Goal: Task Accomplishment & Management: Use online tool/utility

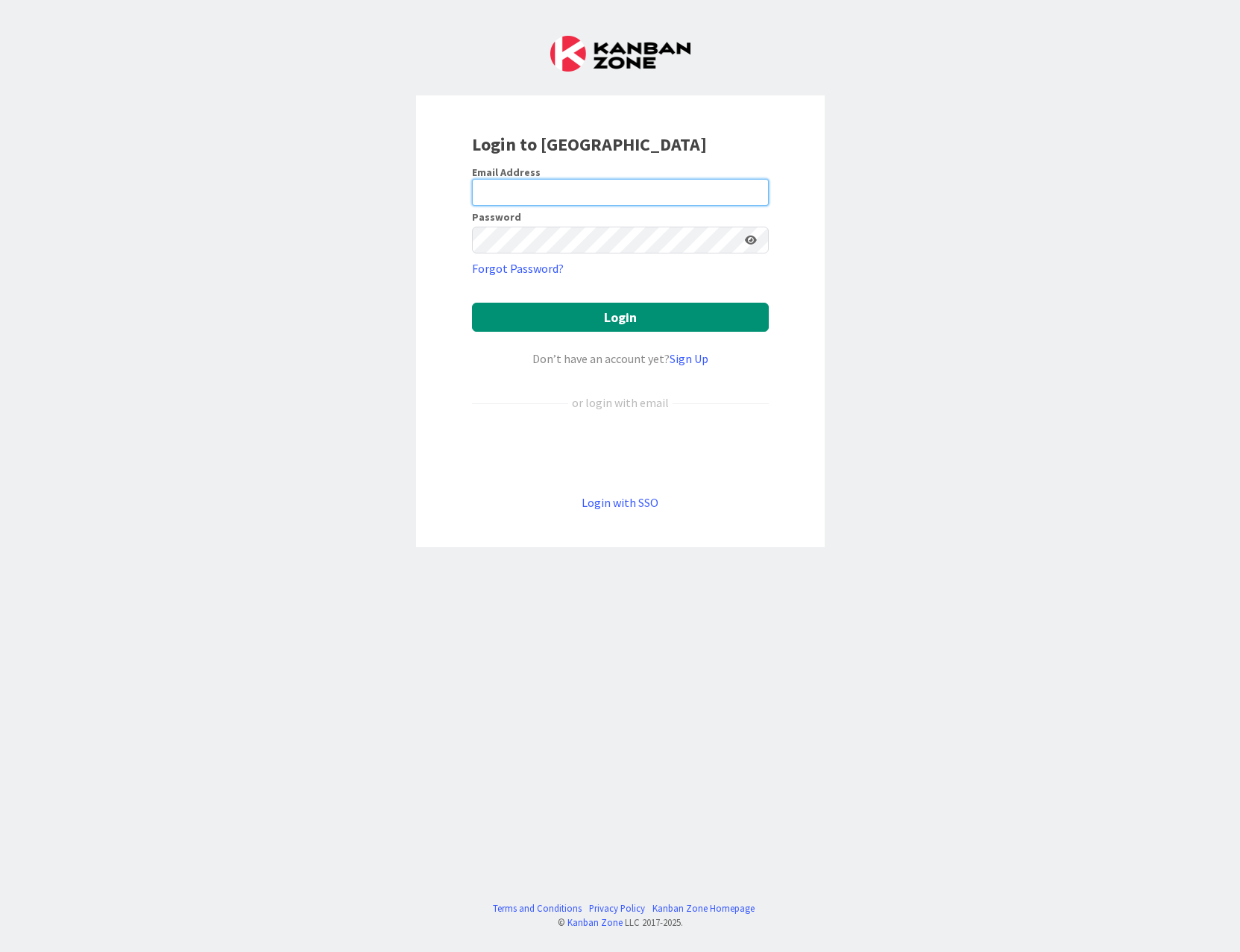
click at [548, 193] on input "email" at bounding box center [621, 192] width 297 height 27
type input "[EMAIL_ADDRESS][DOMAIN_NAME]"
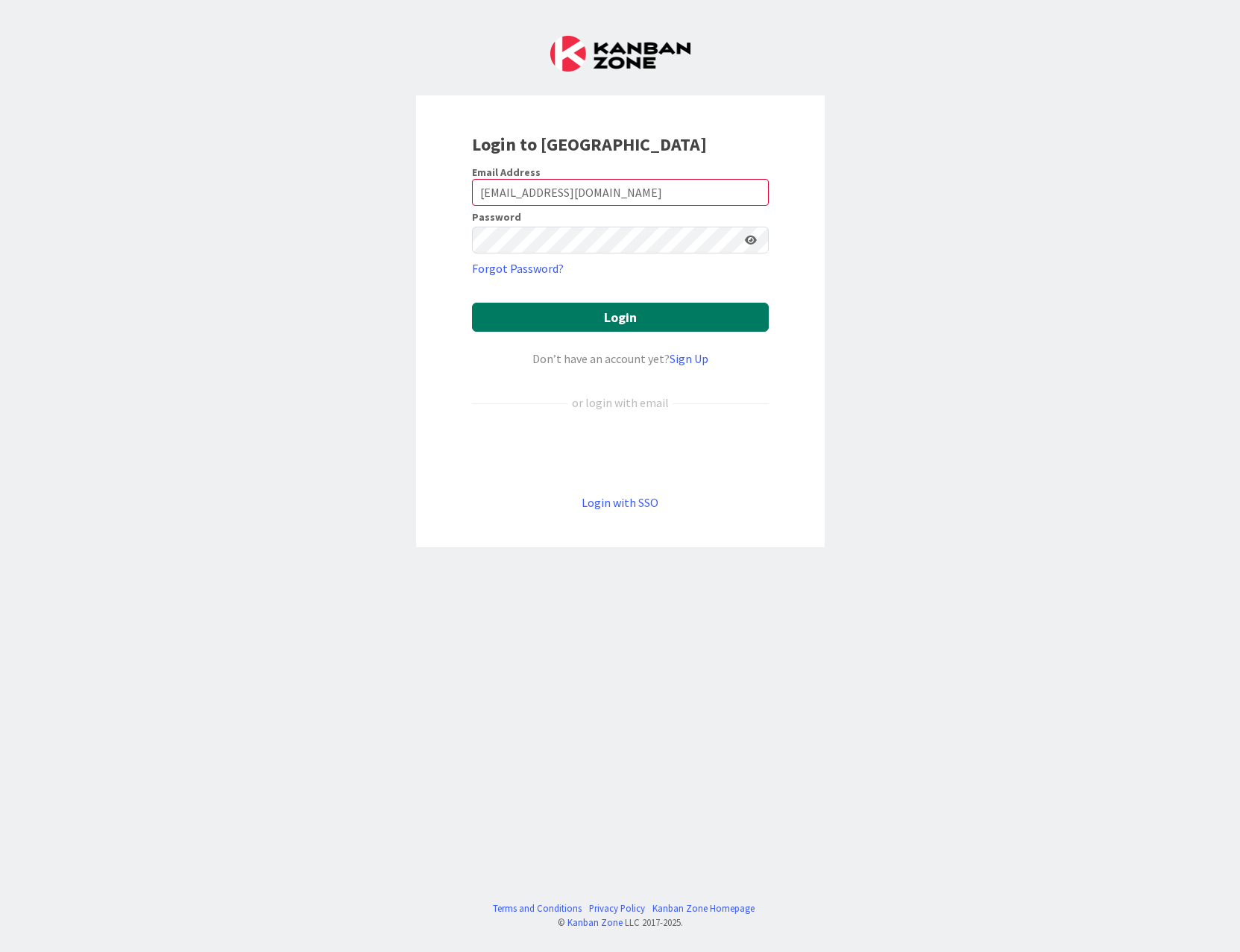
click at [525, 320] on button "Login" at bounding box center [621, 317] width 297 height 29
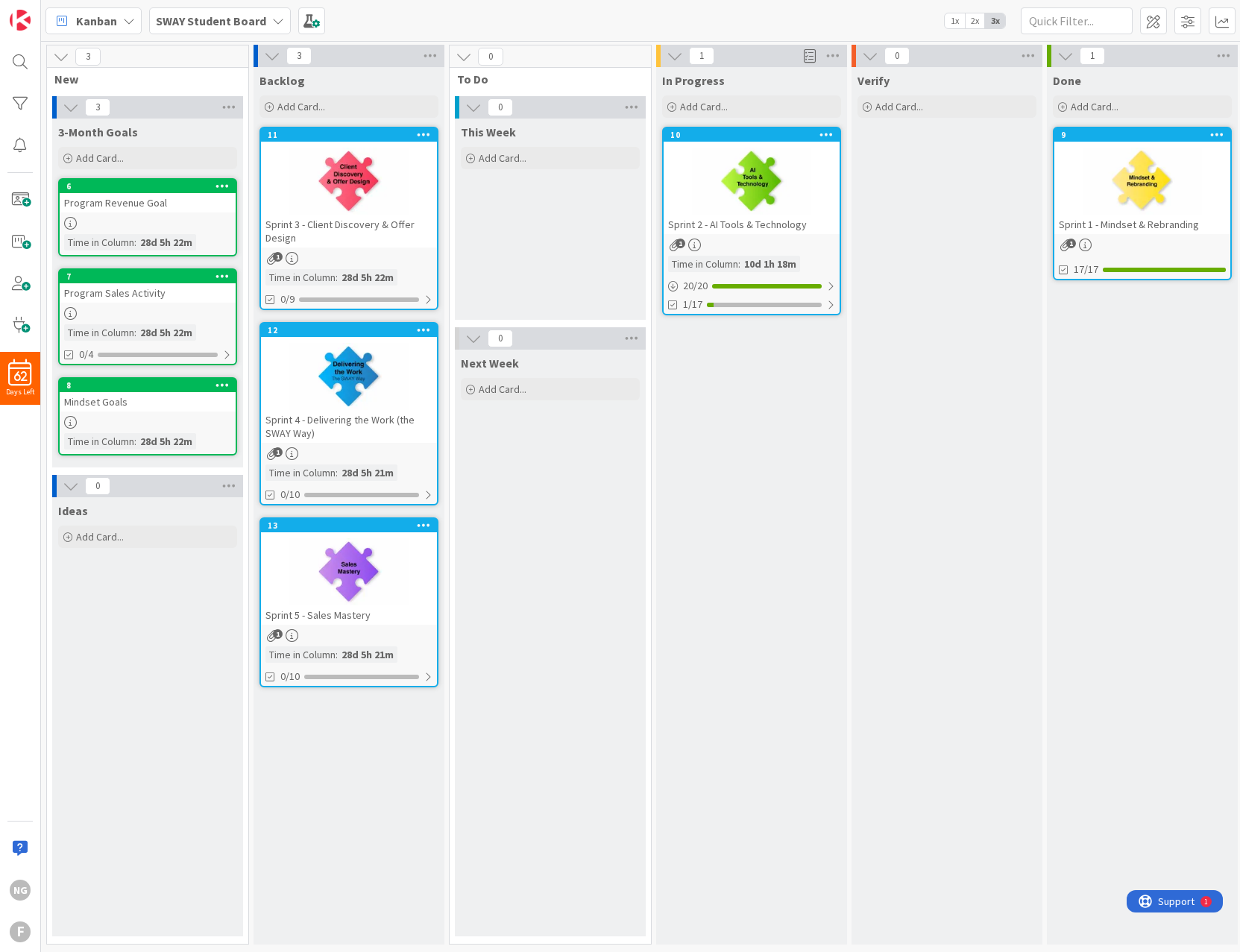
click at [528, 250] on div "This Week Add Card..." at bounding box center [551, 219] width 191 height 201
click at [681, 306] on div "1/17" at bounding box center [751, 304] width 176 height 19
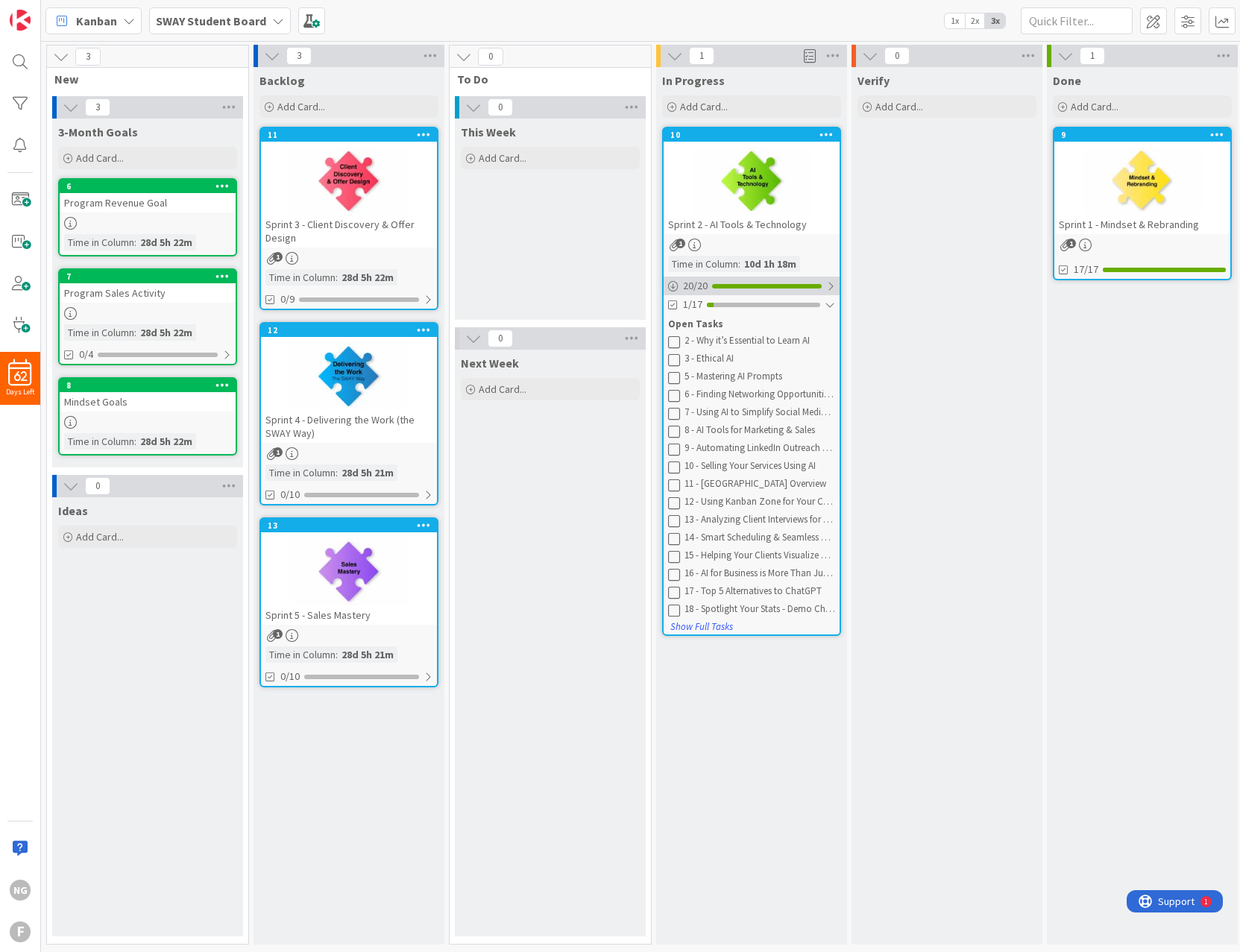
click at [702, 287] on span "20 / 20" at bounding box center [695, 286] width 24 height 15
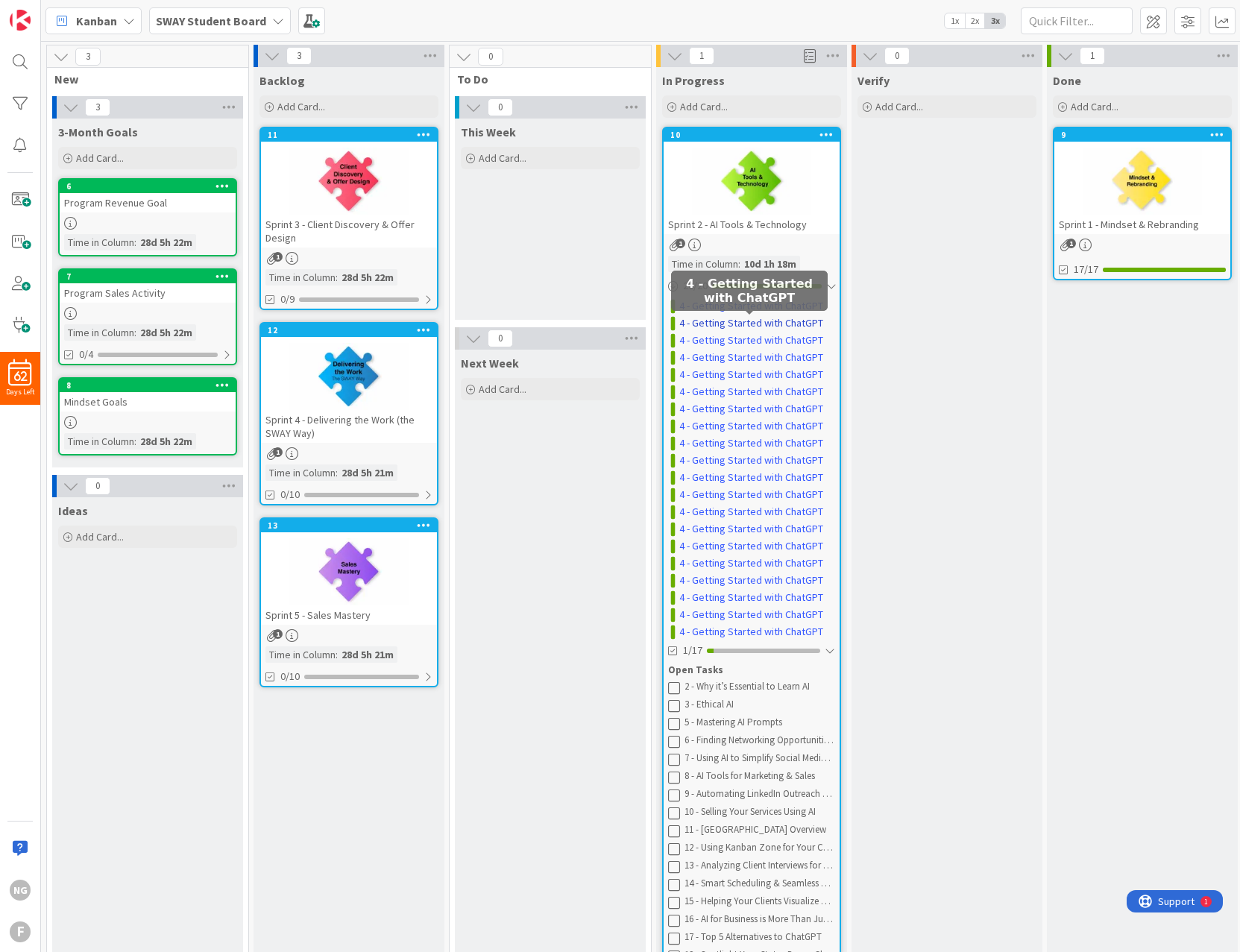
click at [802, 323] on link "4 - Getting Started with ChatGPT" at bounding box center [751, 323] width 144 height 15
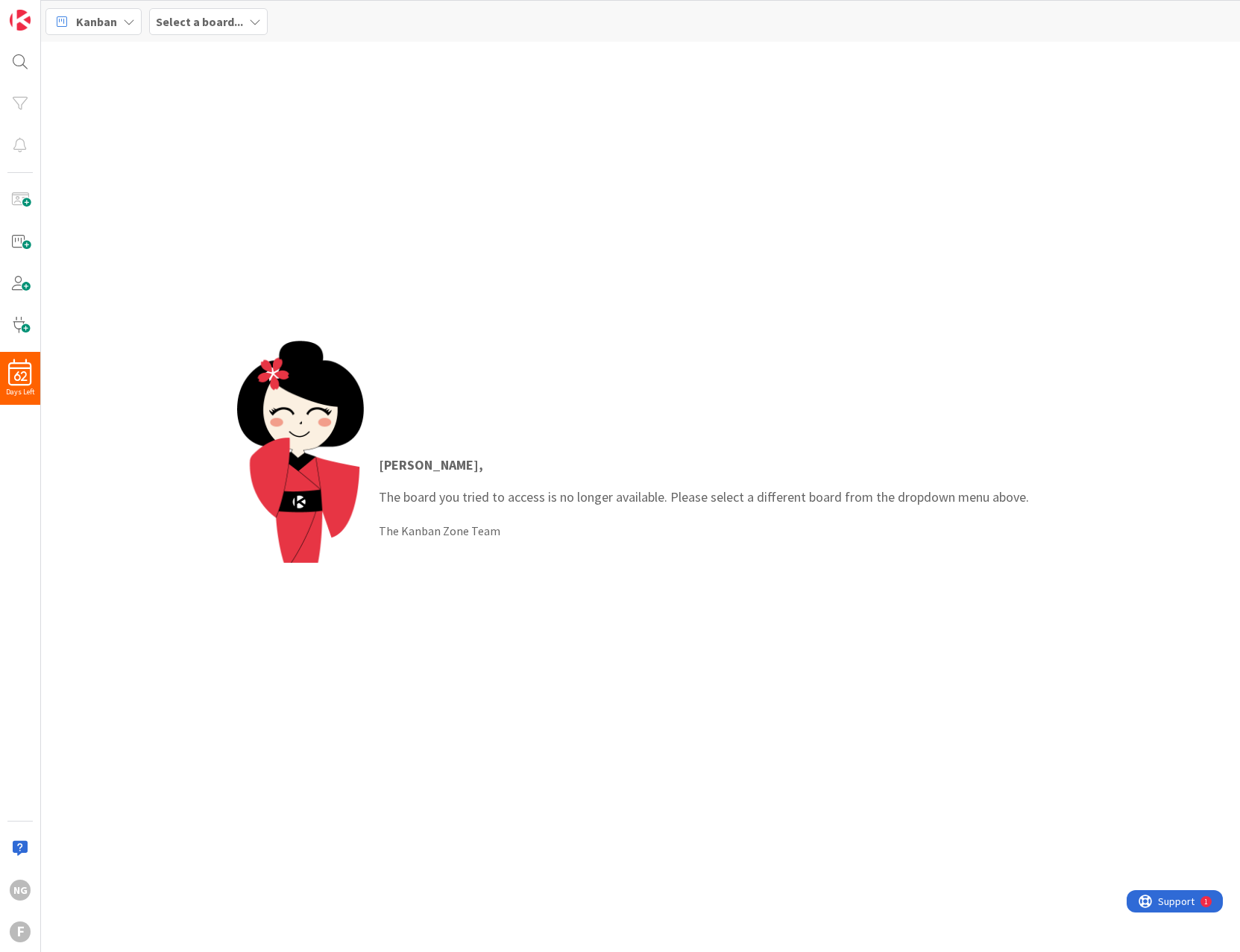
click at [204, 30] on div "Select a board..." at bounding box center [208, 21] width 118 height 27
click at [228, 144] on h4 "SWAY Student Board" at bounding box center [268, 148] width 203 height 15
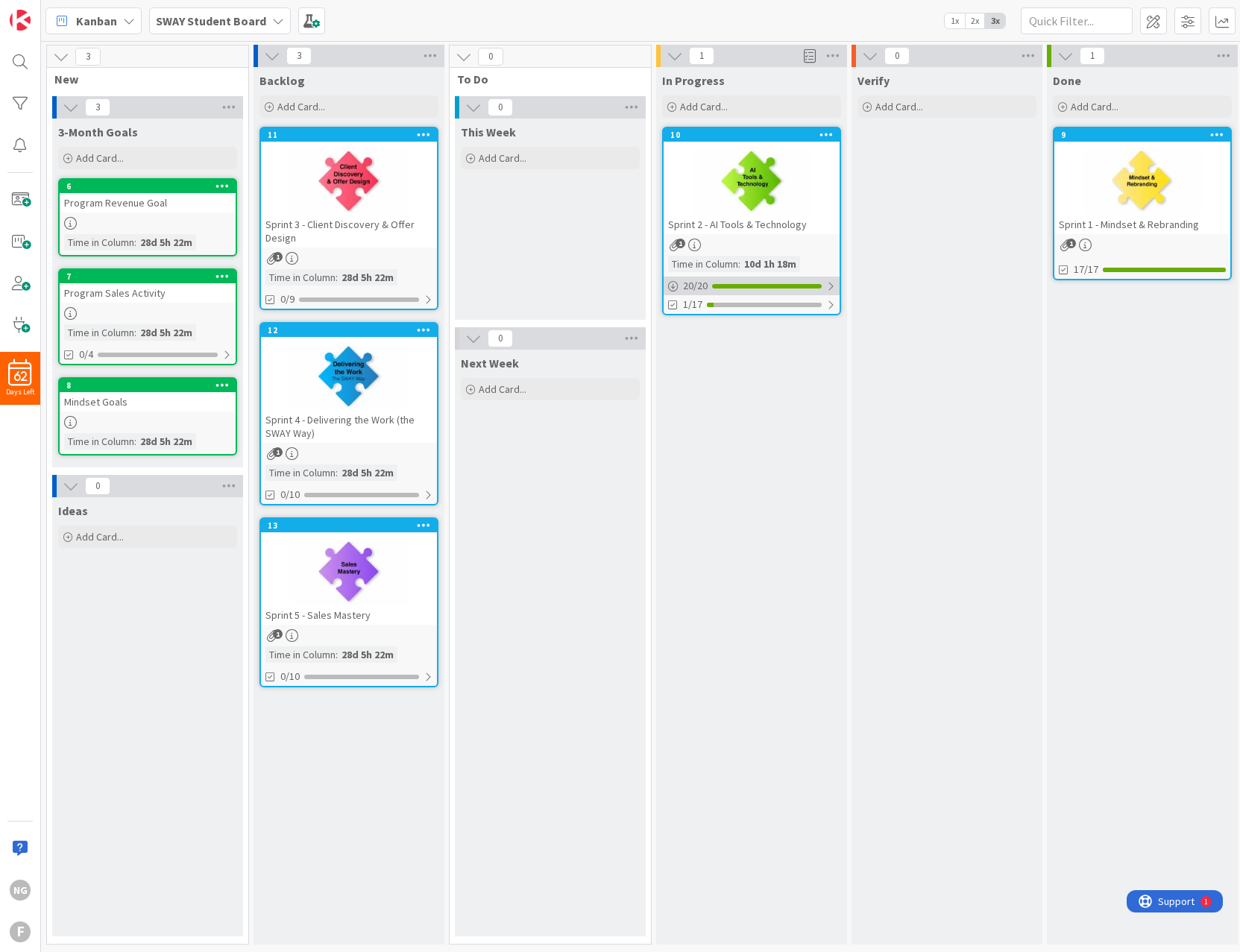
click at [702, 280] on span "20 / 20" at bounding box center [695, 286] width 24 height 15
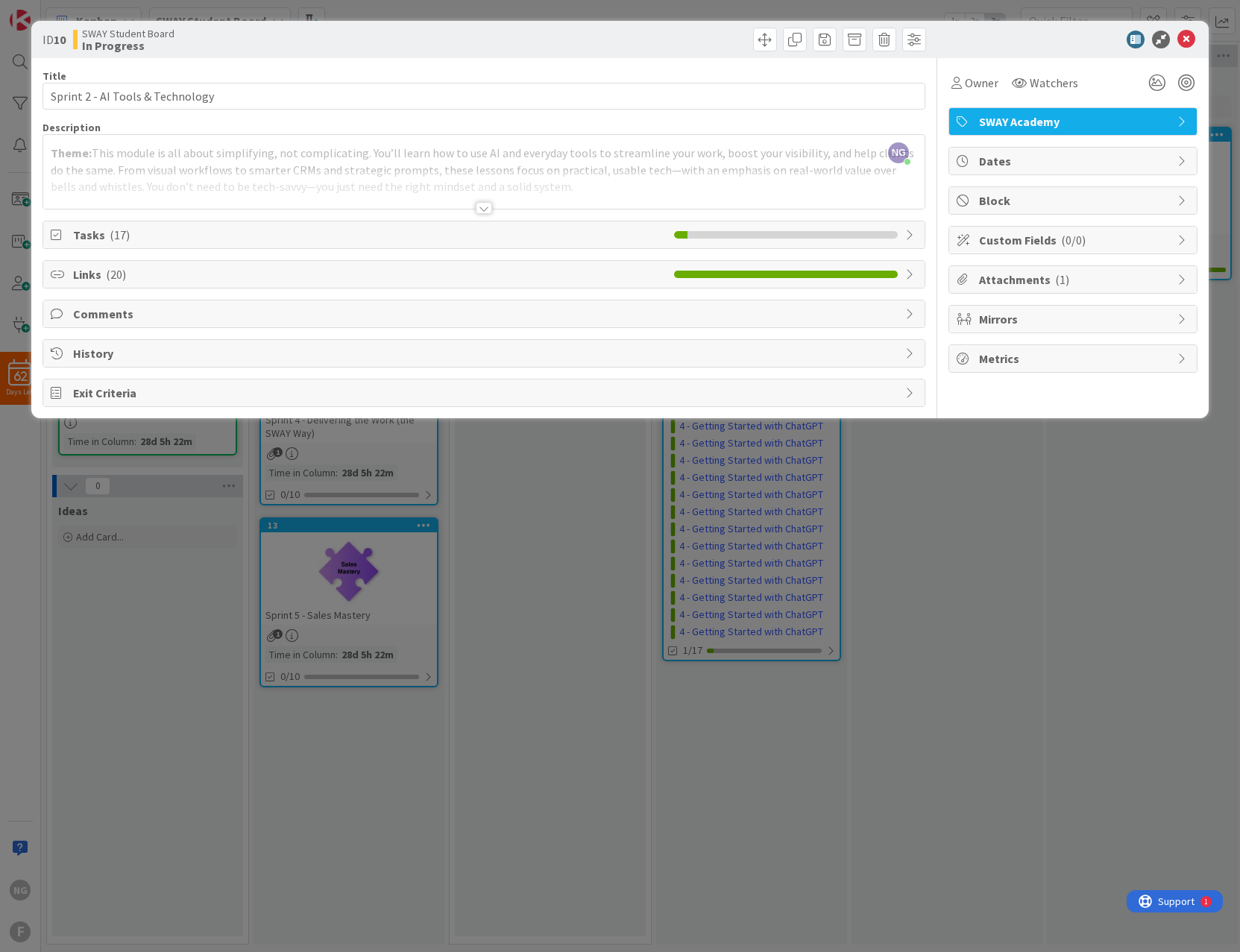
drag, startPoint x: 737, startPoint y: 325, endPoint x: 764, endPoint y: 153, distance: 174.1
click at [764, 153] on div "NG [PERSON_NAME] just joined Theme: This module is all about simplifying, not c…" at bounding box center [484, 171] width 882 height 73
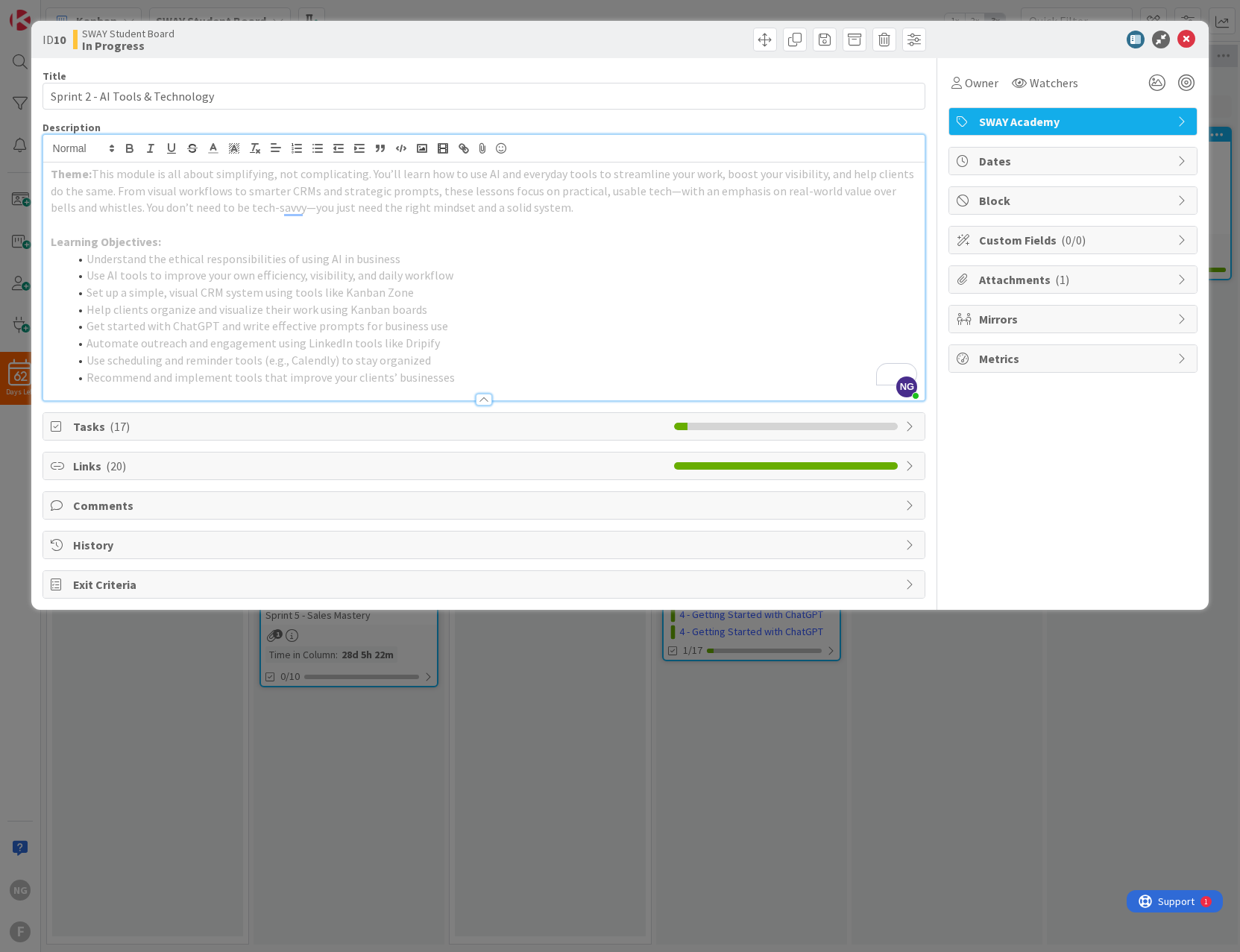
click at [661, 472] on span "Links ( 20 )" at bounding box center [370, 466] width 594 height 18
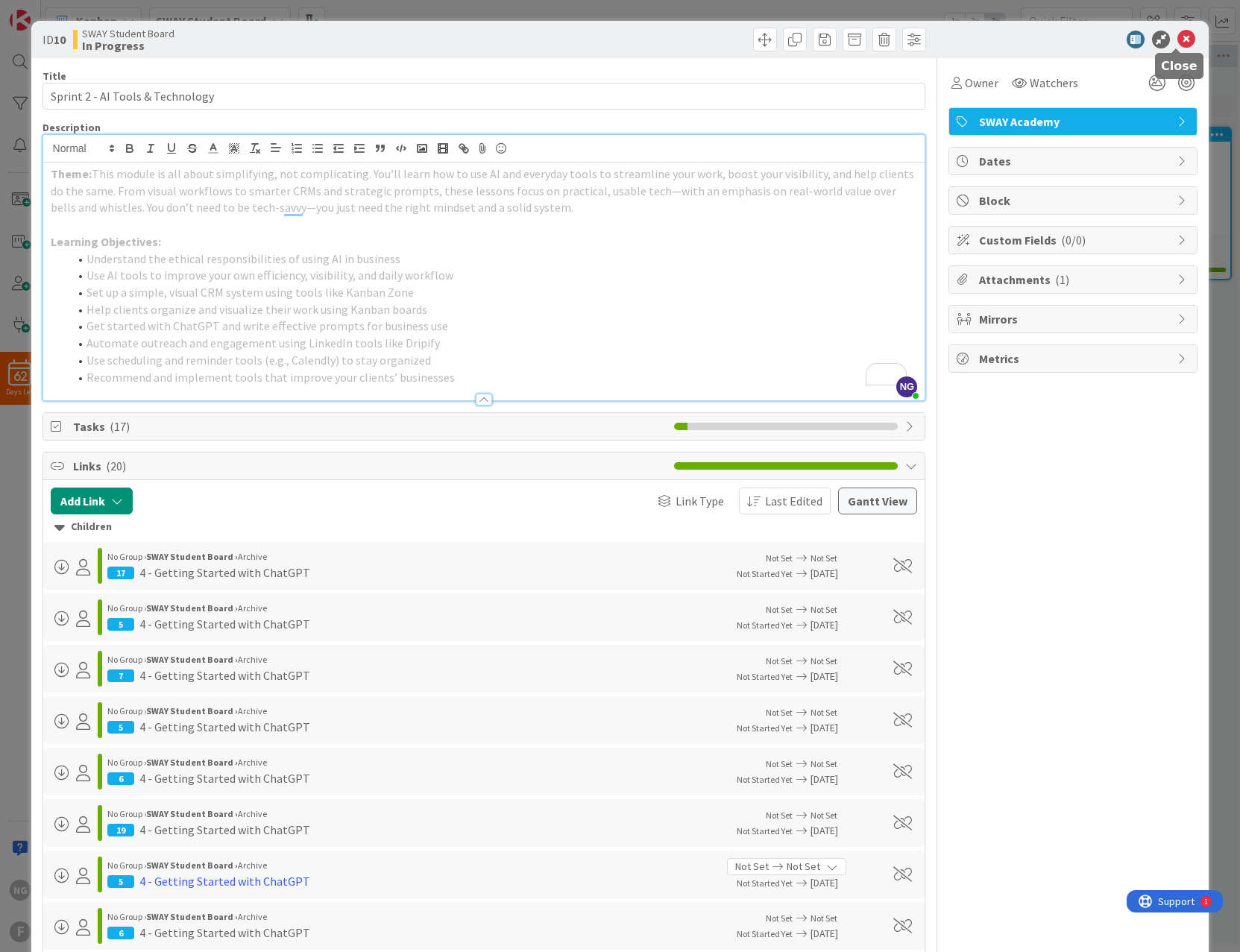
click at [1177, 39] on icon at bounding box center [1186, 39] width 18 height 18
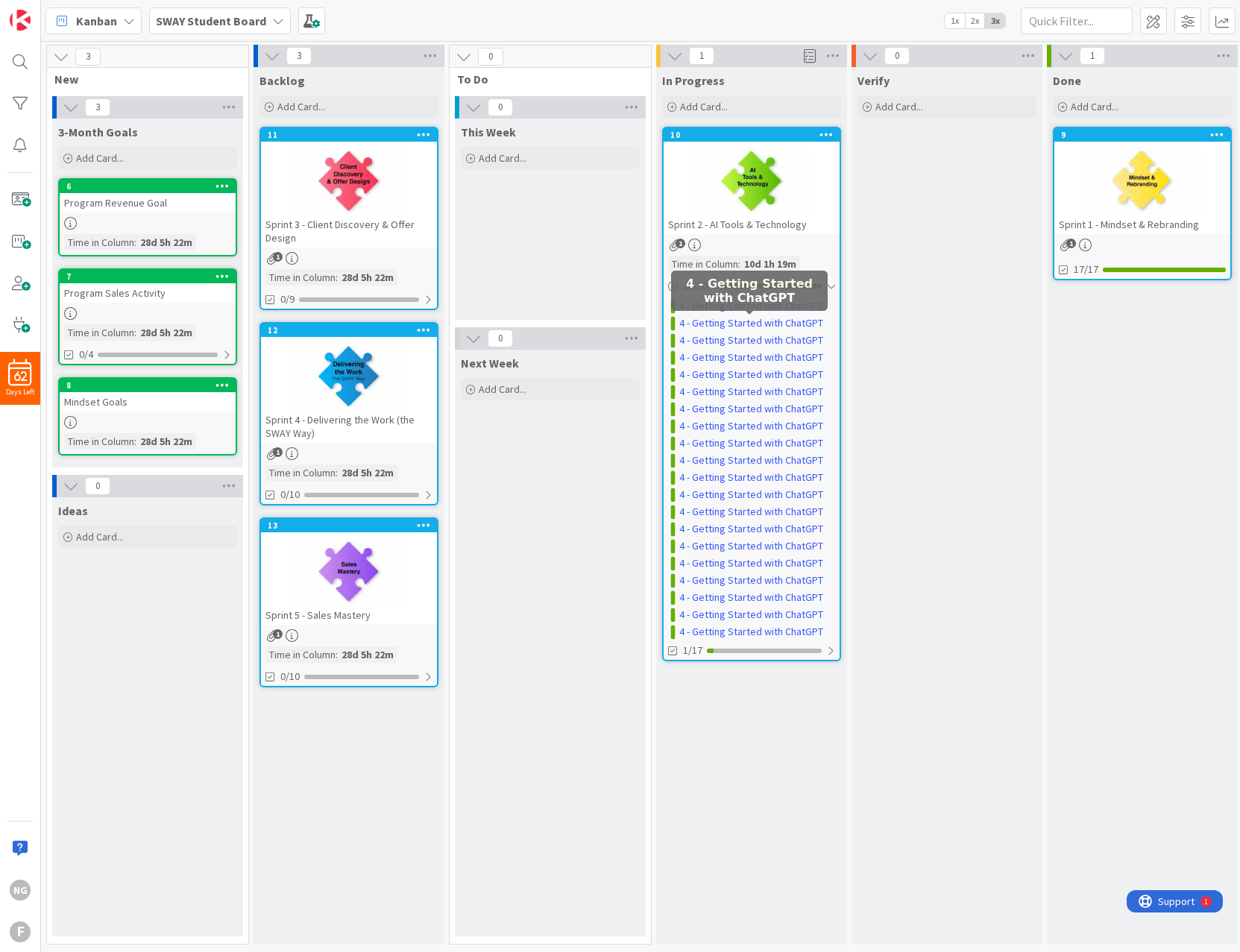
click at [184, 25] on b "SWAY Student Board" at bounding box center [210, 20] width 110 height 15
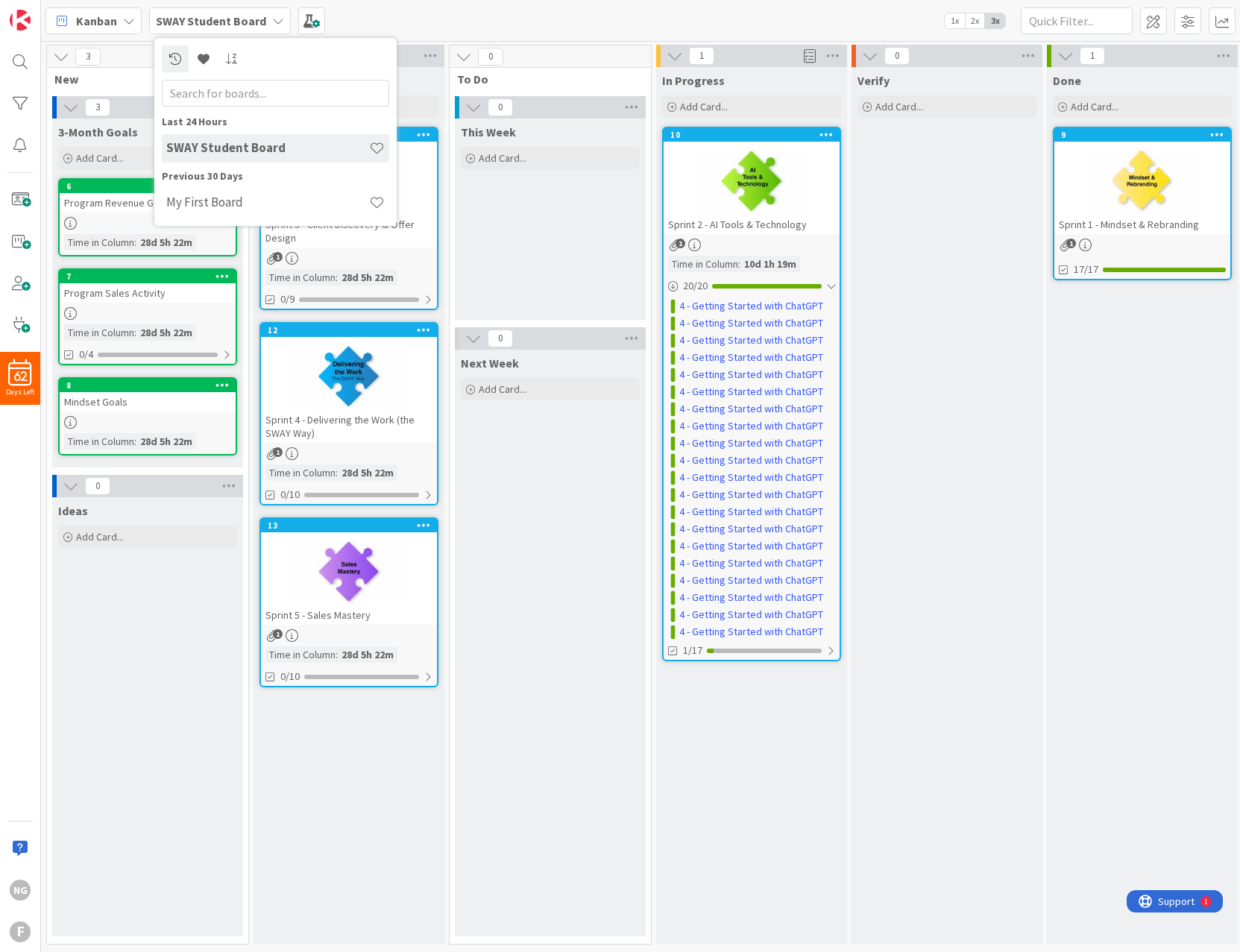
click at [91, 676] on div "Ideas Add Card..." at bounding box center [148, 717] width 191 height 439
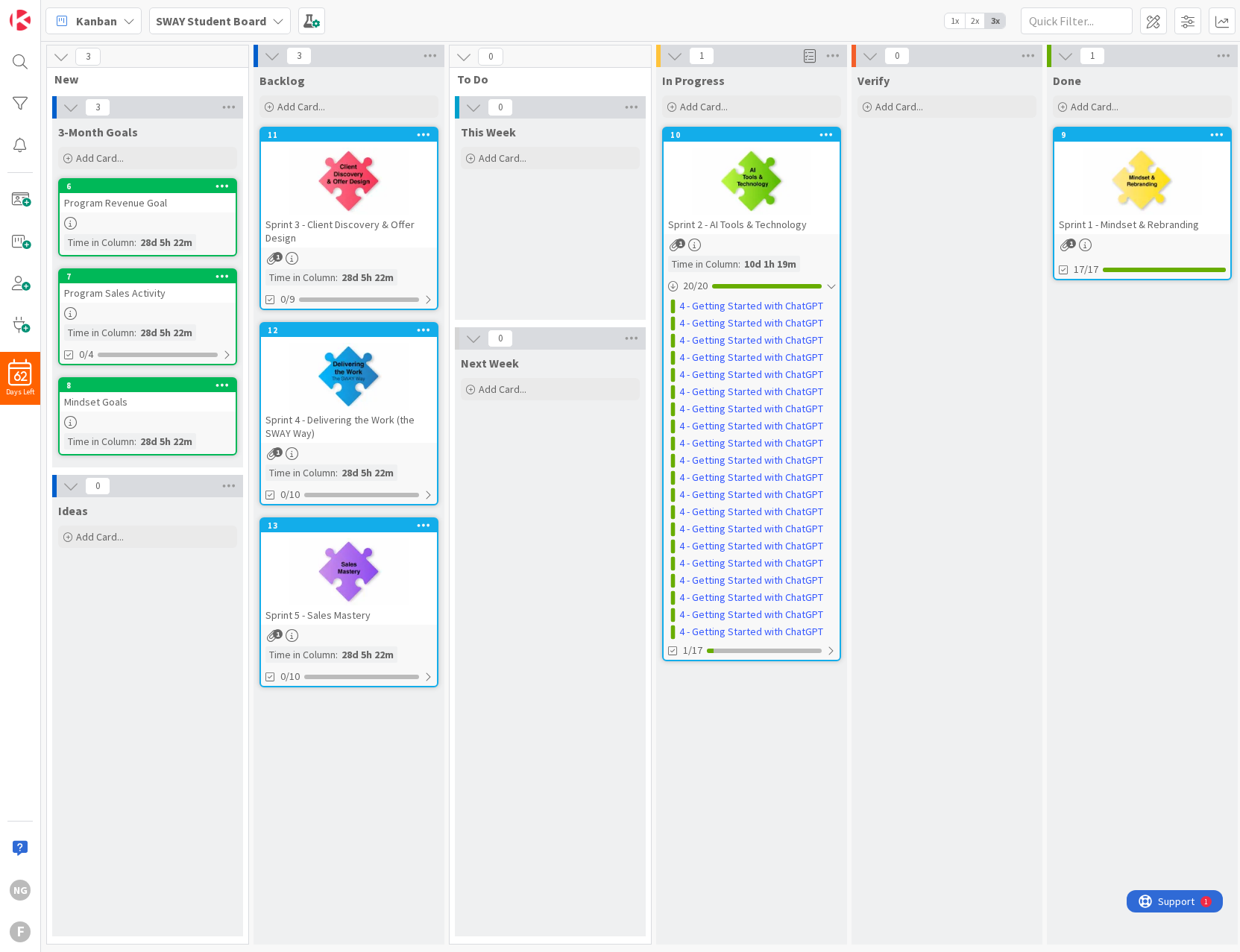
click at [29, 764] on div "62 Days Left NG F" at bounding box center [20, 476] width 41 height 952
click at [910, 473] on div "Verify Add Card..." at bounding box center [947, 506] width 191 height 878
click at [750, 278] on div "20 / 20" at bounding box center [751, 286] width 176 height 19
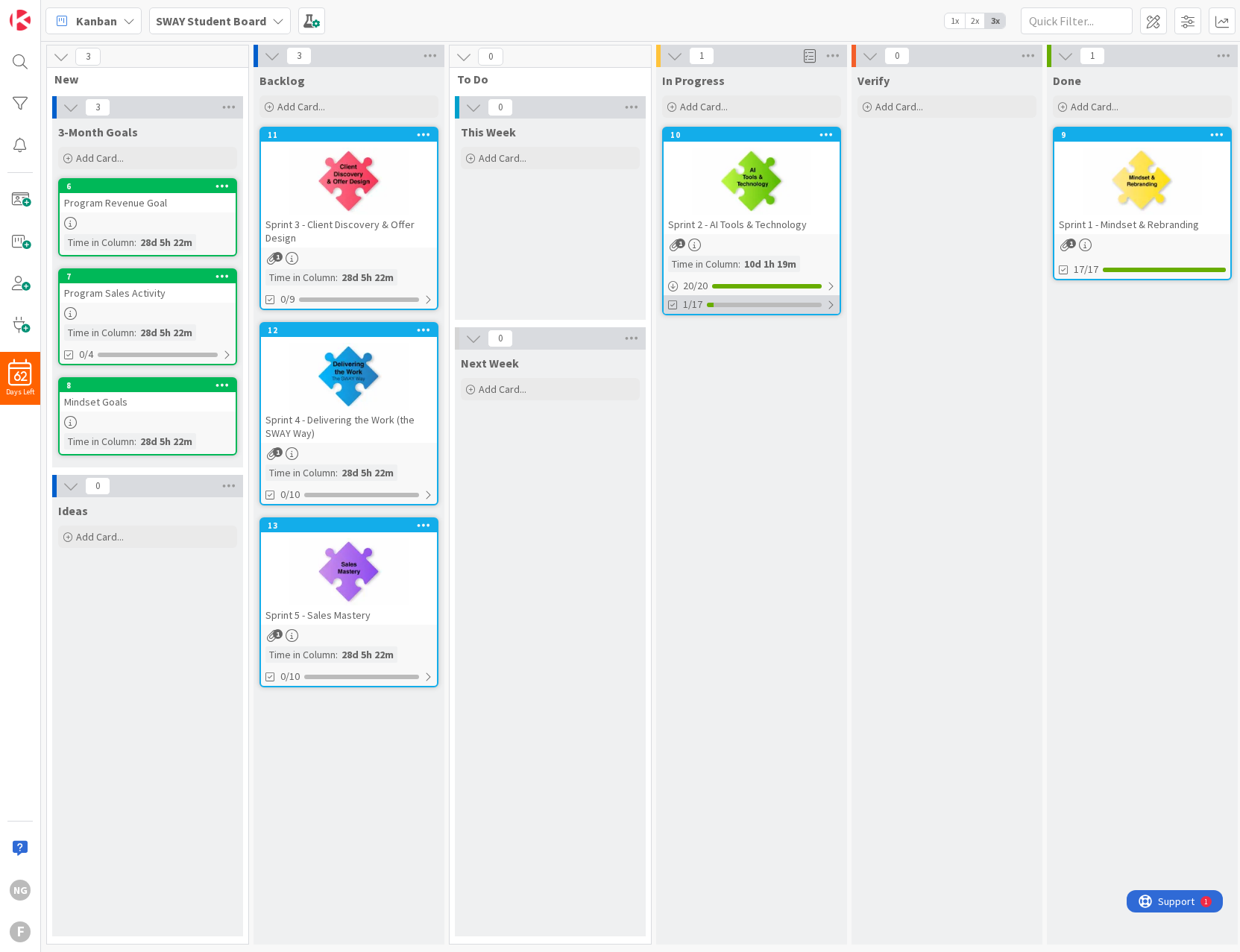
click at [720, 303] on div at bounding box center [764, 304] width 115 height 4
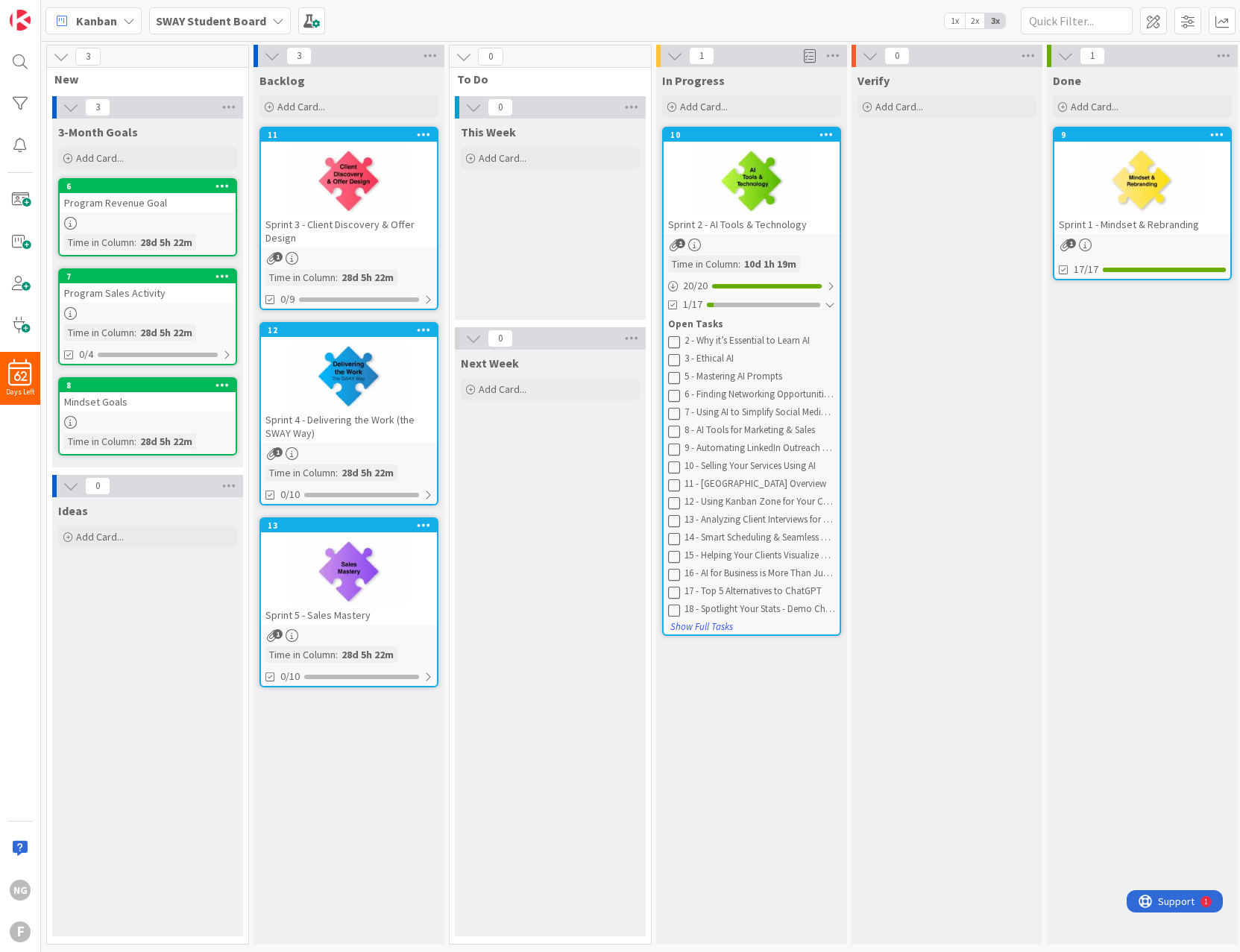
click at [676, 339] on icon at bounding box center [674, 341] width 12 height 12
click at [675, 343] on icon at bounding box center [674, 341] width 12 height 12
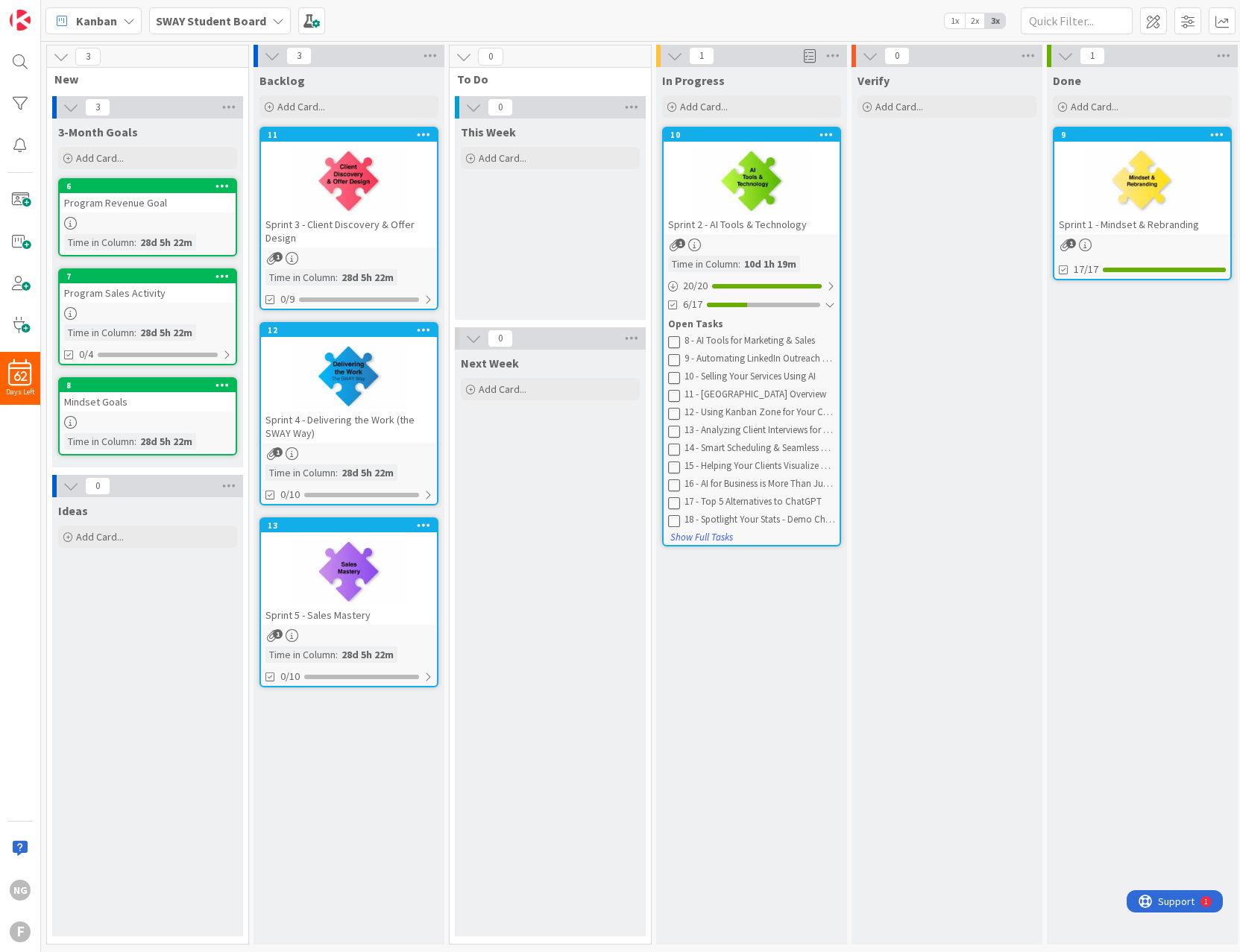
click at [675, 343] on icon at bounding box center [674, 341] width 12 height 12
click at [600, 631] on div "Next Week Add Card..." at bounding box center [551, 643] width 191 height 587
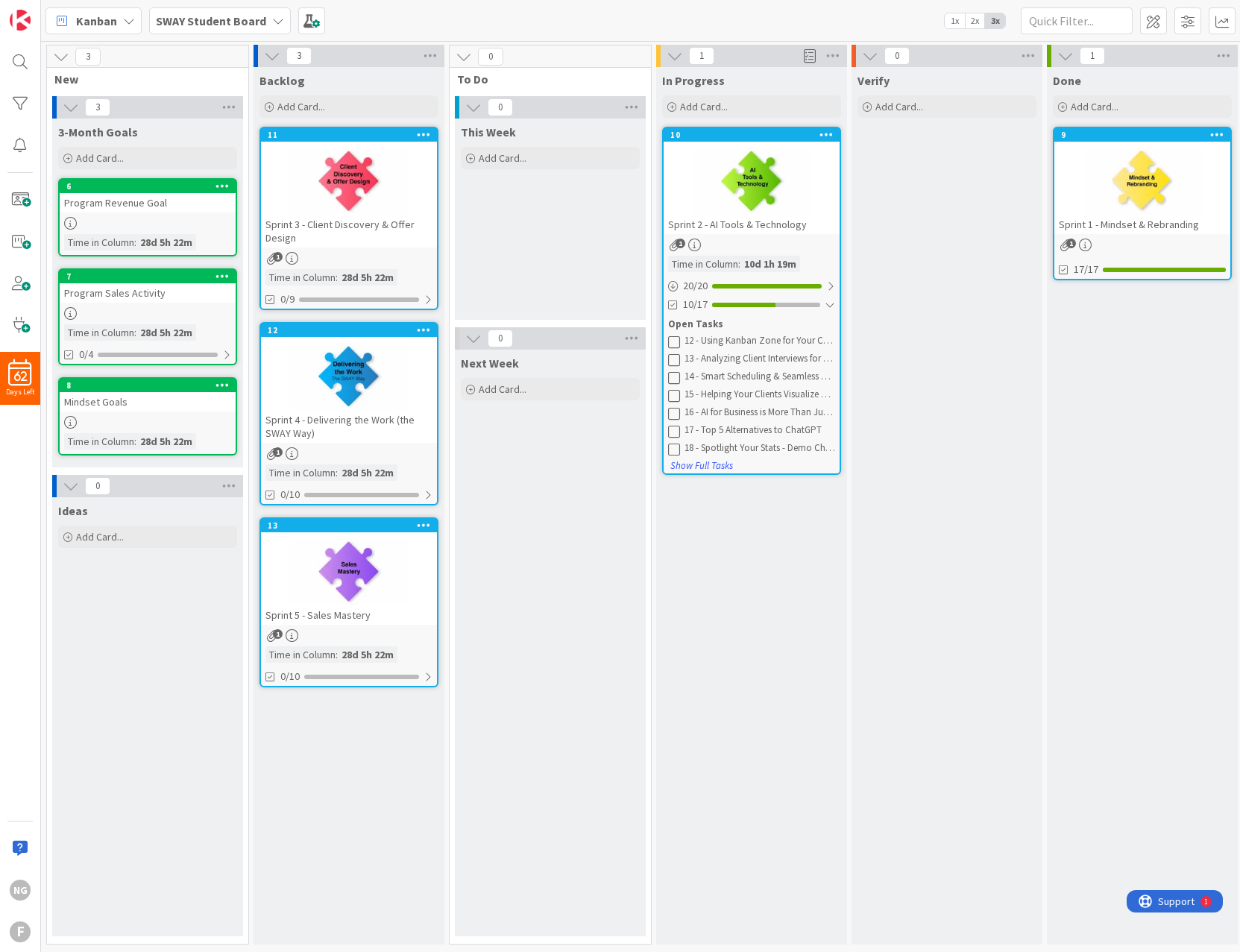
click at [725, 627] on div "In Progress Add Card... 10 Sprint 2 - AI Tools & Technology 1 Time in Column : …" at bounding box center [751, 506] width 191 height 878
click at [95, 638] on div "Ideas Add Card..." at bounding box center [148, 717] width 191 height 439
click at [12, 368] on div "62" at bounding box center [20, 373] width 40 height 27
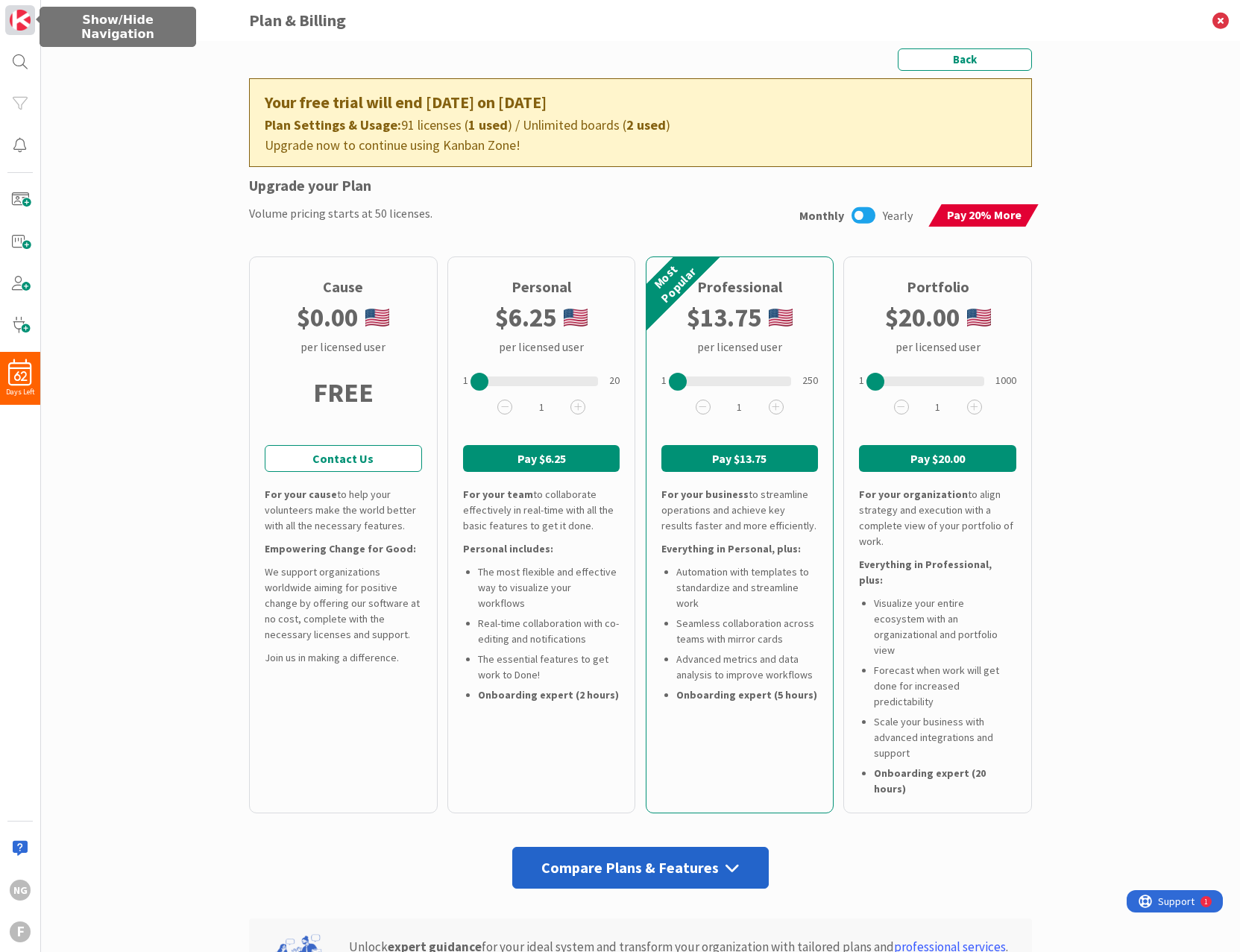
click at [29, 13] on img at bounding box center [20, 20] width 21 height 21
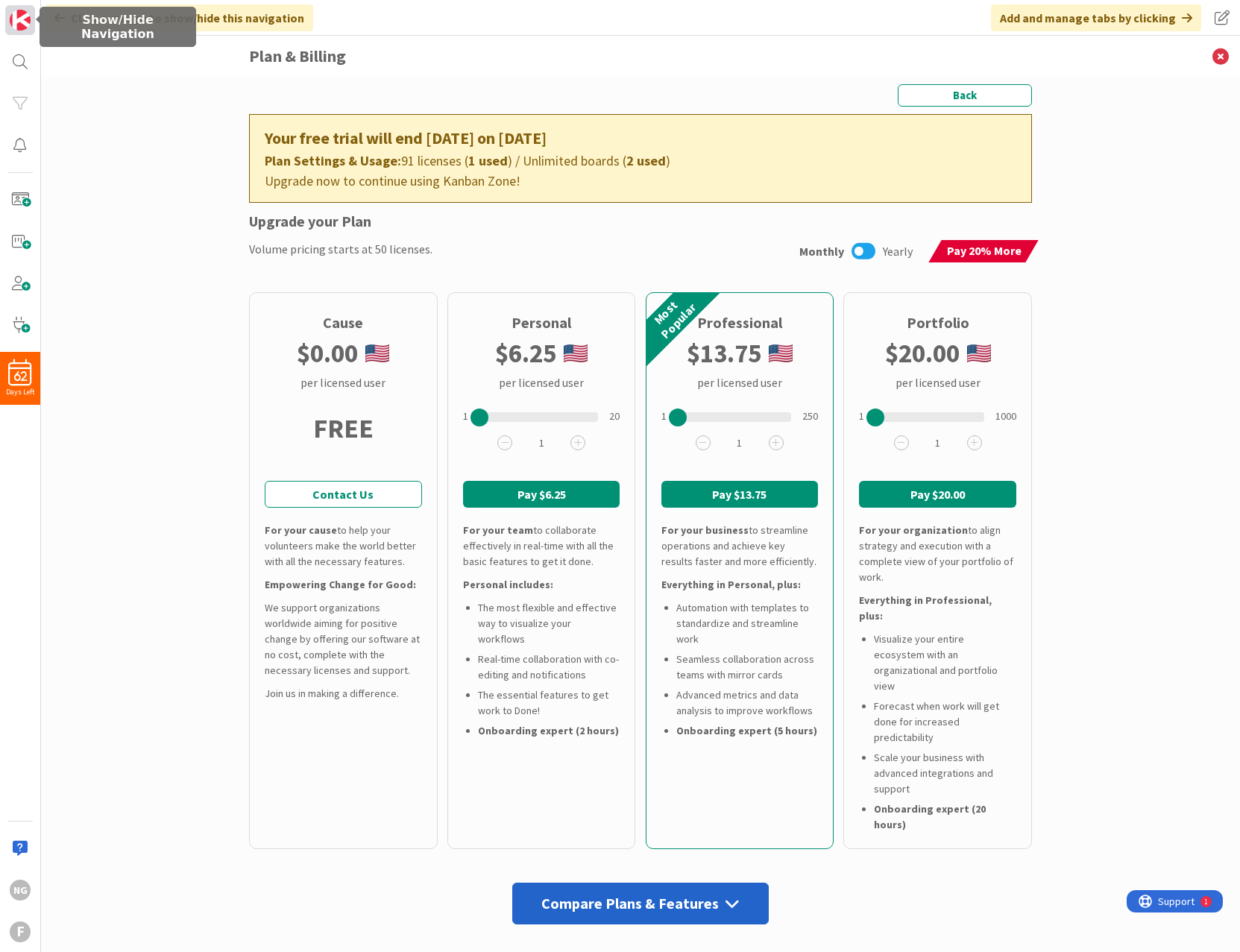
click at [24, 19] on img at bounding box center [20, 20] width 21 height 21
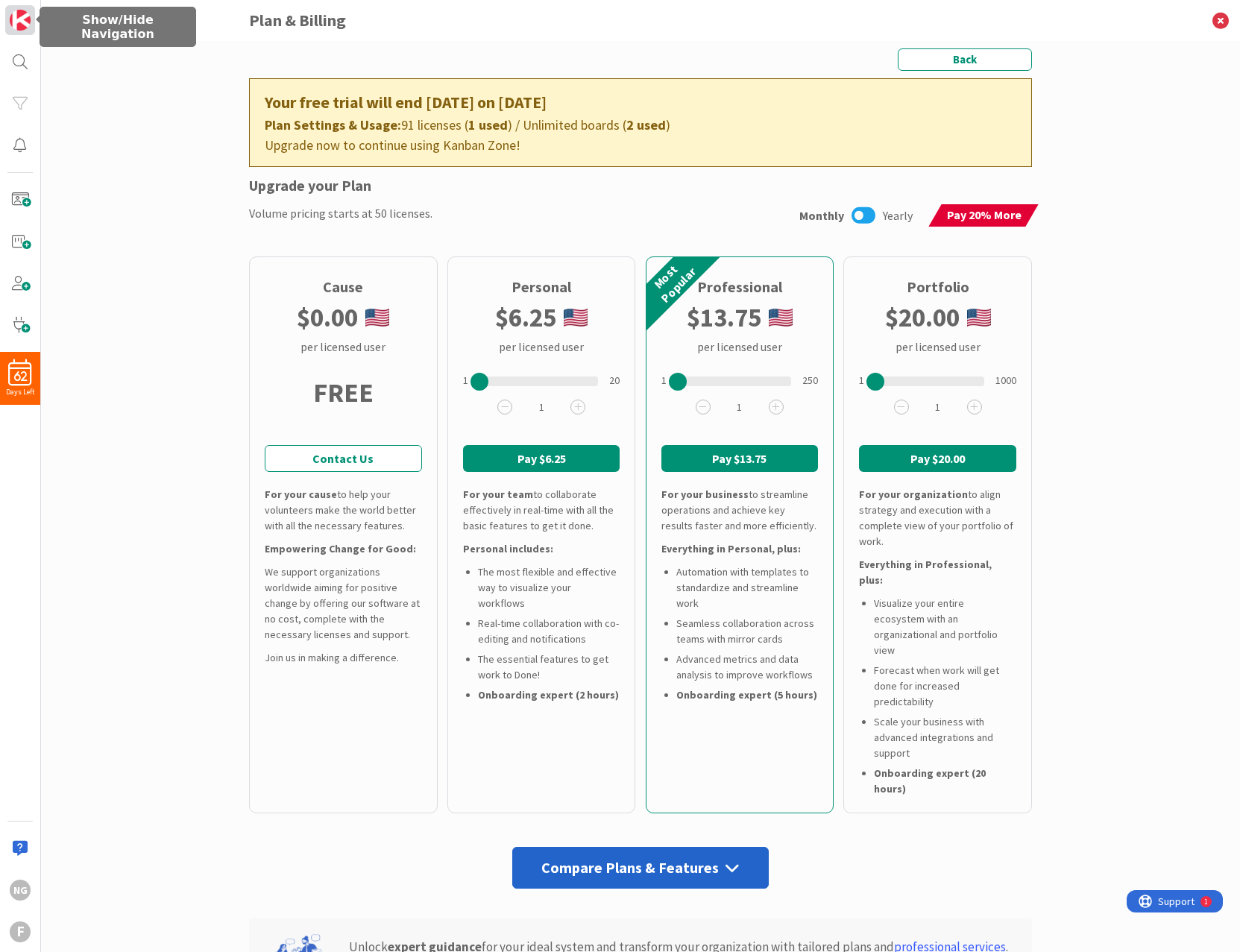
click at [24, 19] on img at bounding box center [20, 20] width 21 height 21
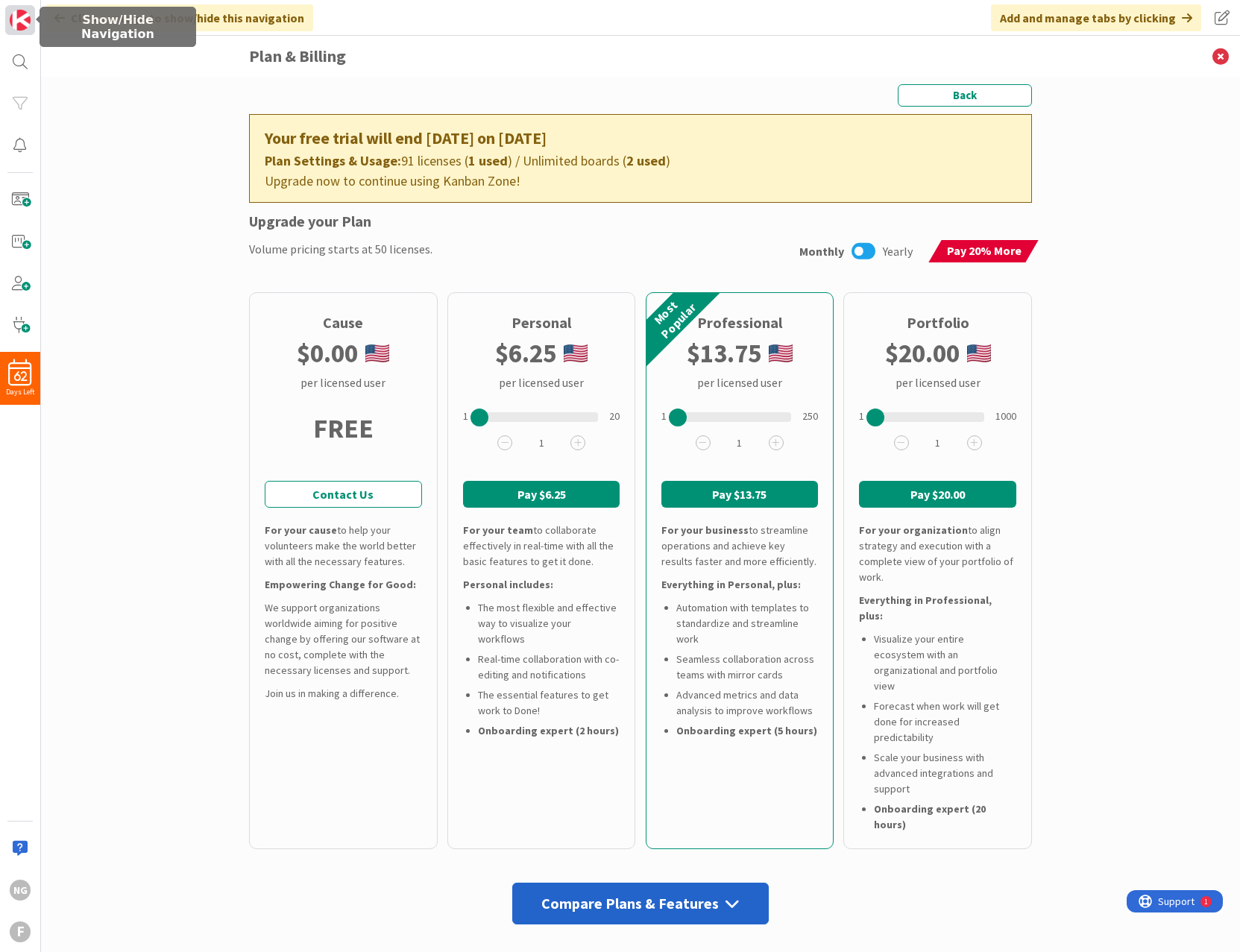
click at [24, 19] on img at bounding box center [20, 20] width 21 height 21
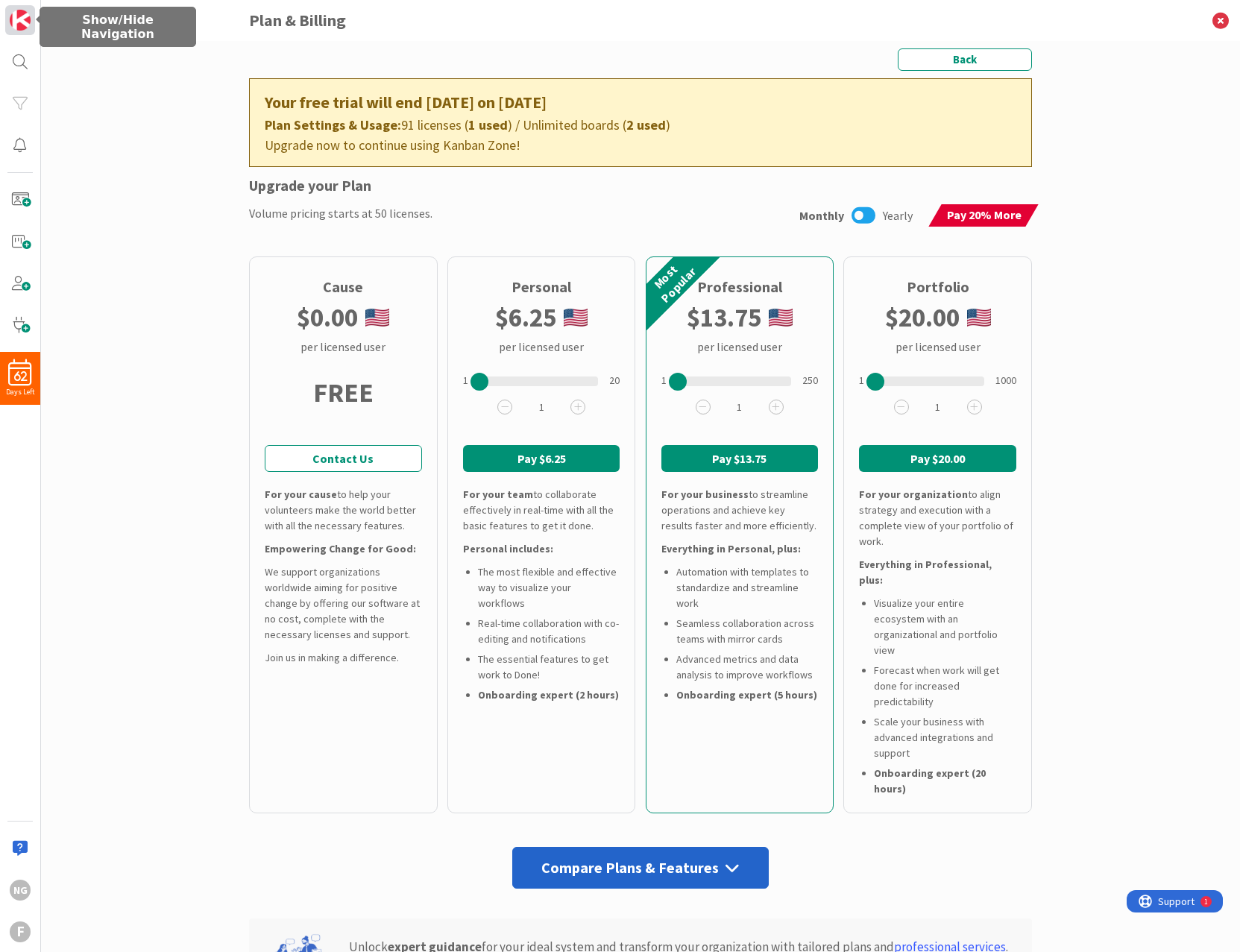
click at [24, 19] on img at bounding box center [20, 20] width 21 height 21
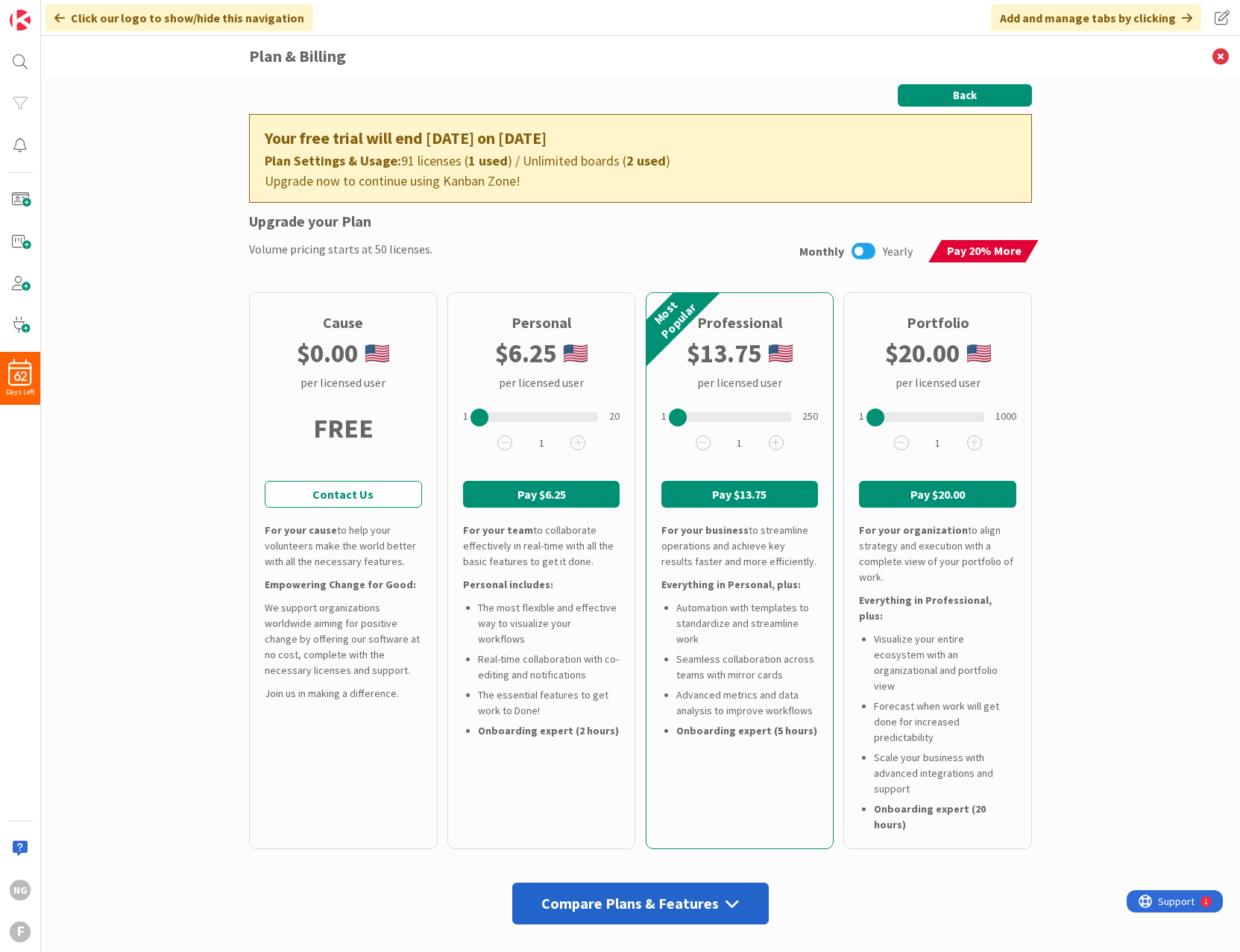
click at [955, 92] on button "Back" at bounding box center [964, 95] width 135 height 22
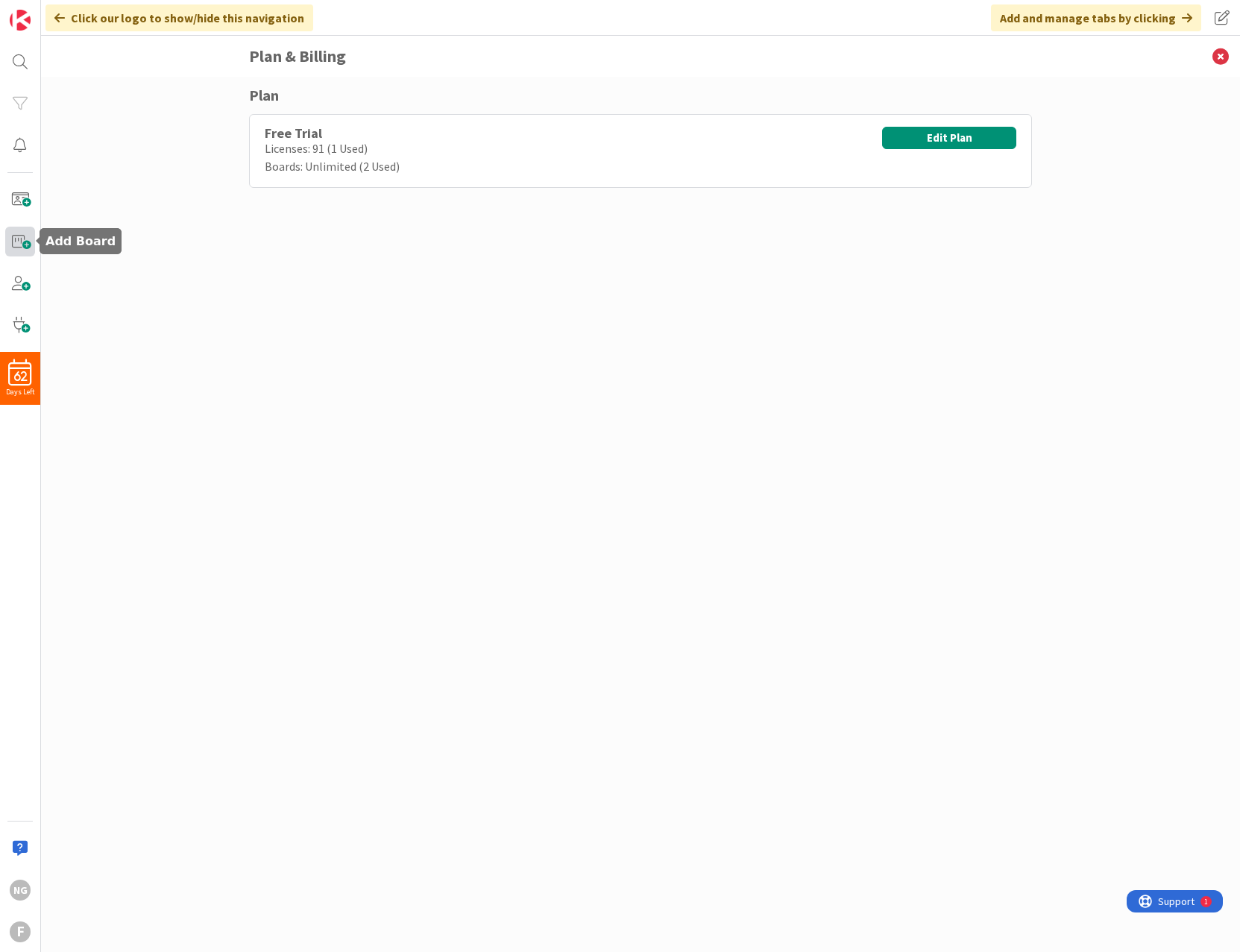
click at [31, 237] on span at bounding box center [20, 241] width 30 height 30
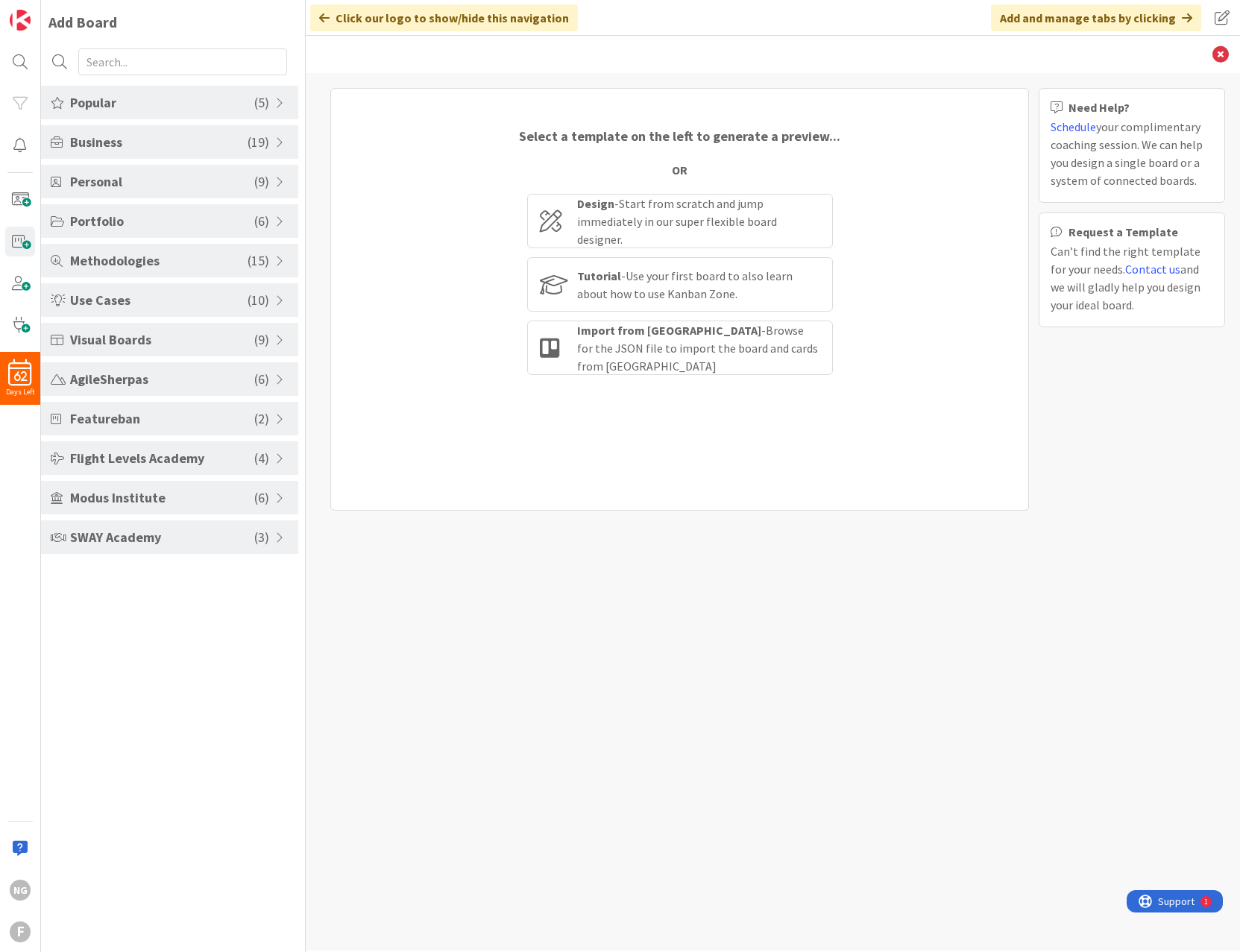
click at [166, 541] on span "SWAY Academy" at bounding box center [162, 537] width 184 height 20
click at [156, 598] on li "SWAY Sales Pipeline" at bounding box center [169, 598] width 257 height 24
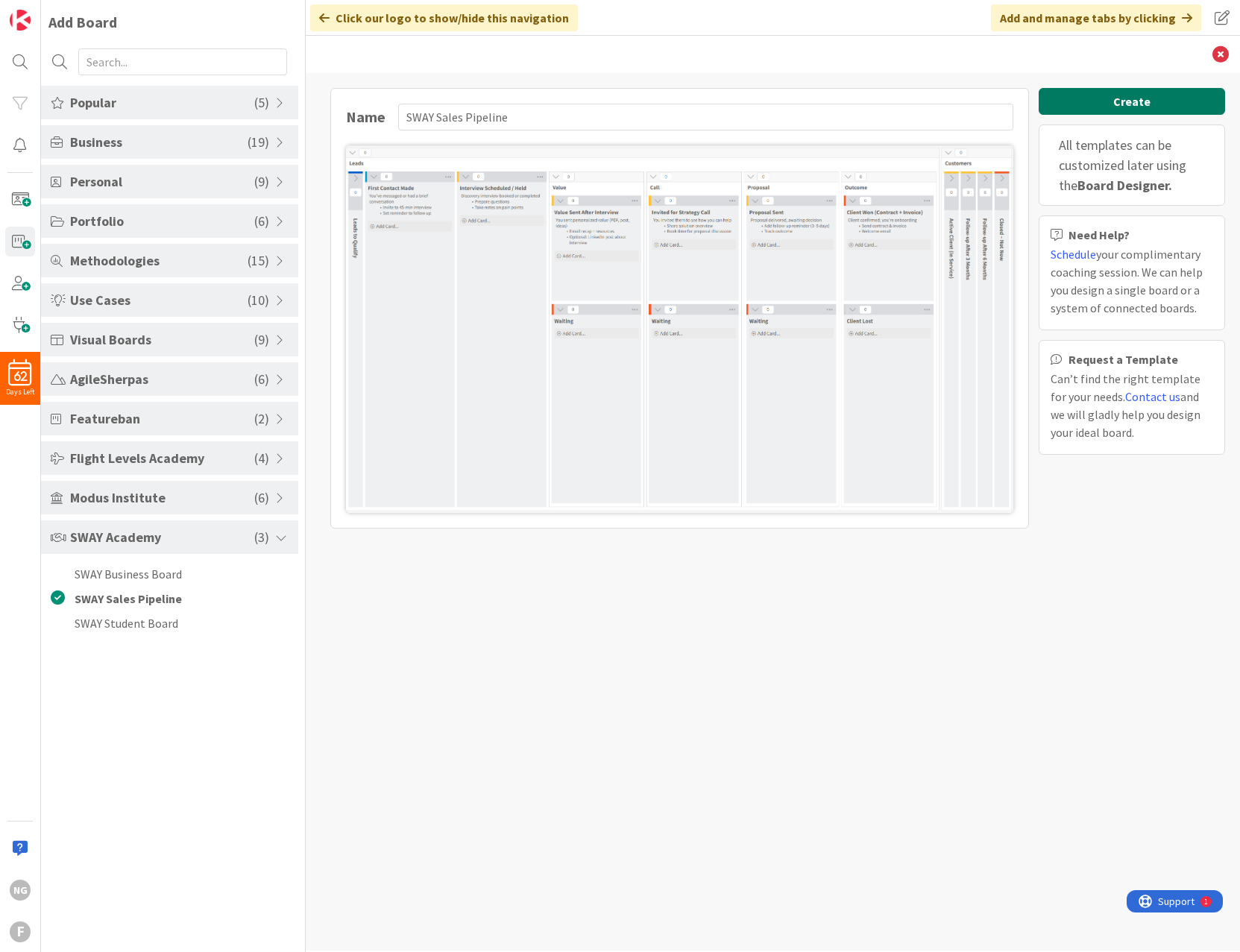
click at [1097, 107] on button "Create" at bounding box center [1132, 101] width 186 height 27
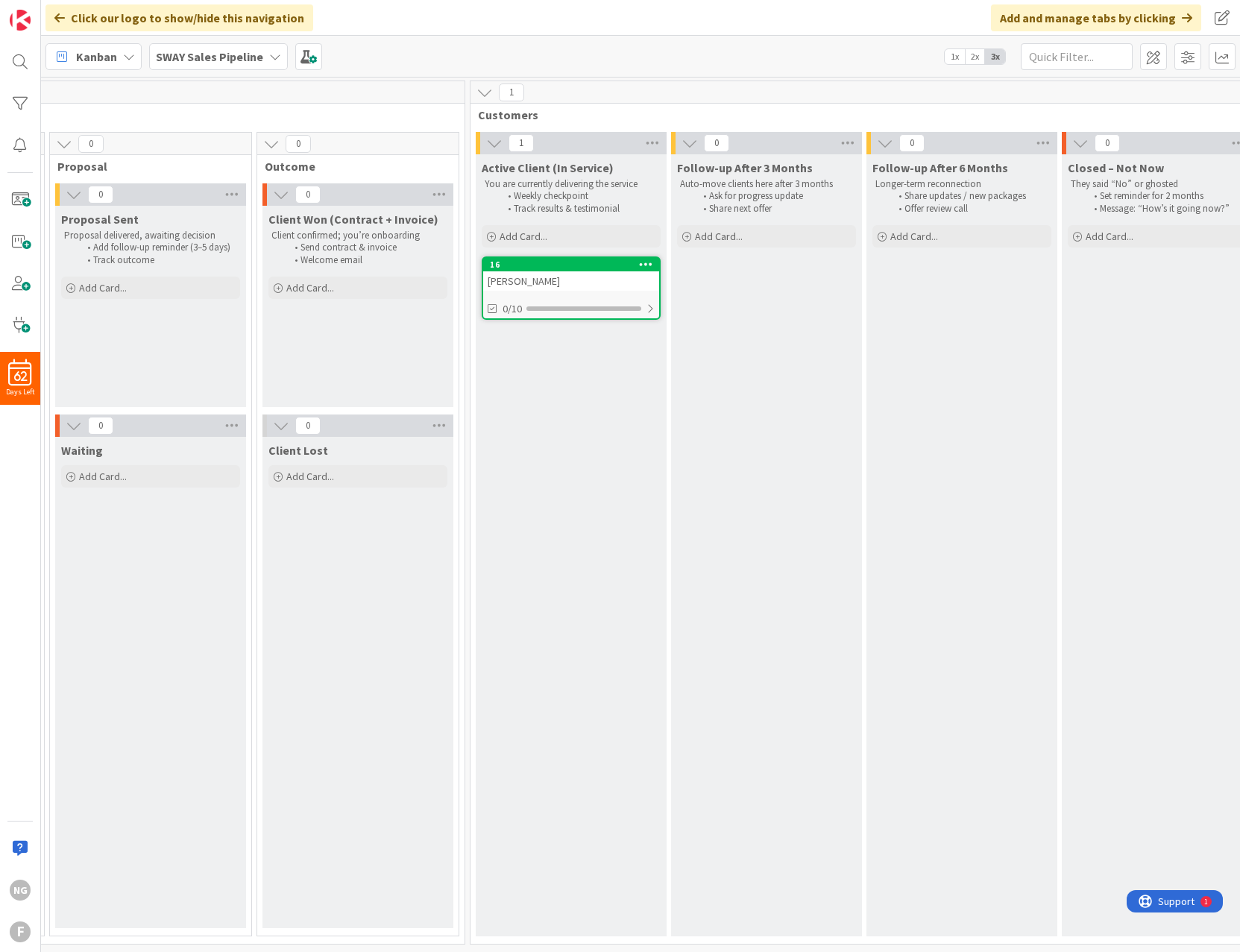
scroll to position [0, 1118]
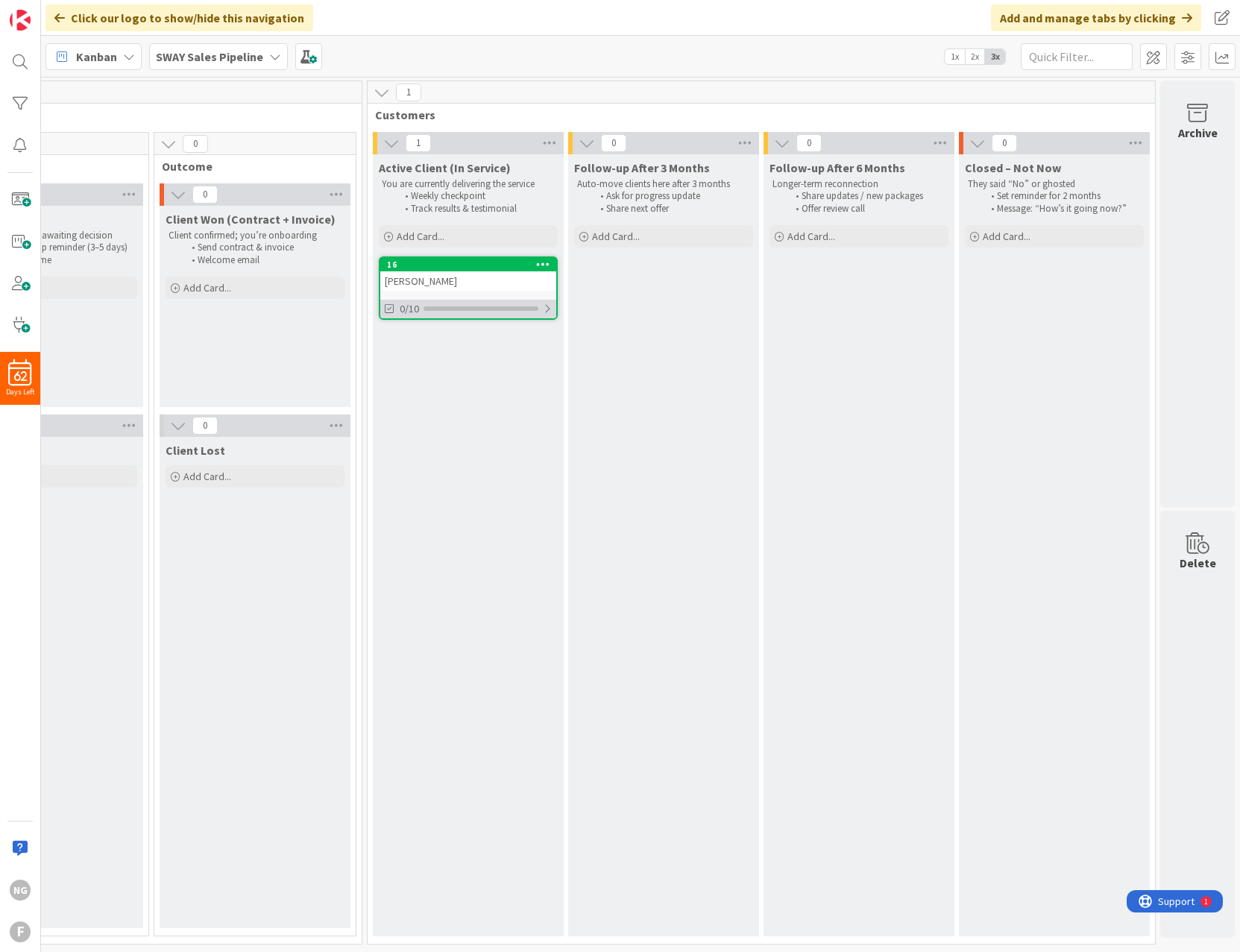
click at [417, 304] on div "0/10" at bounding box center [468, 308] width 176 height 19
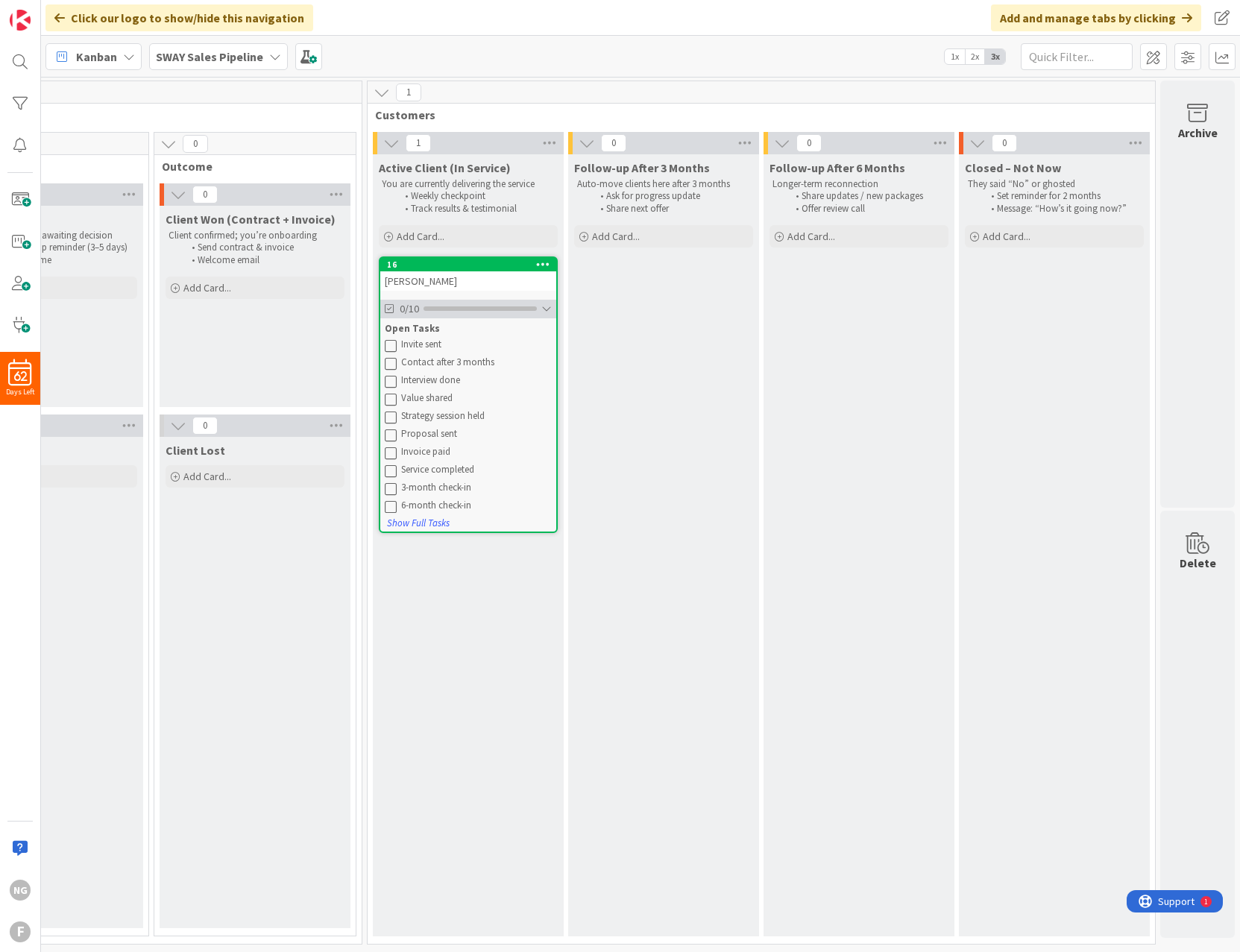
click at [542, 306] on div at bounding box center [547, 308] width 11 height 12
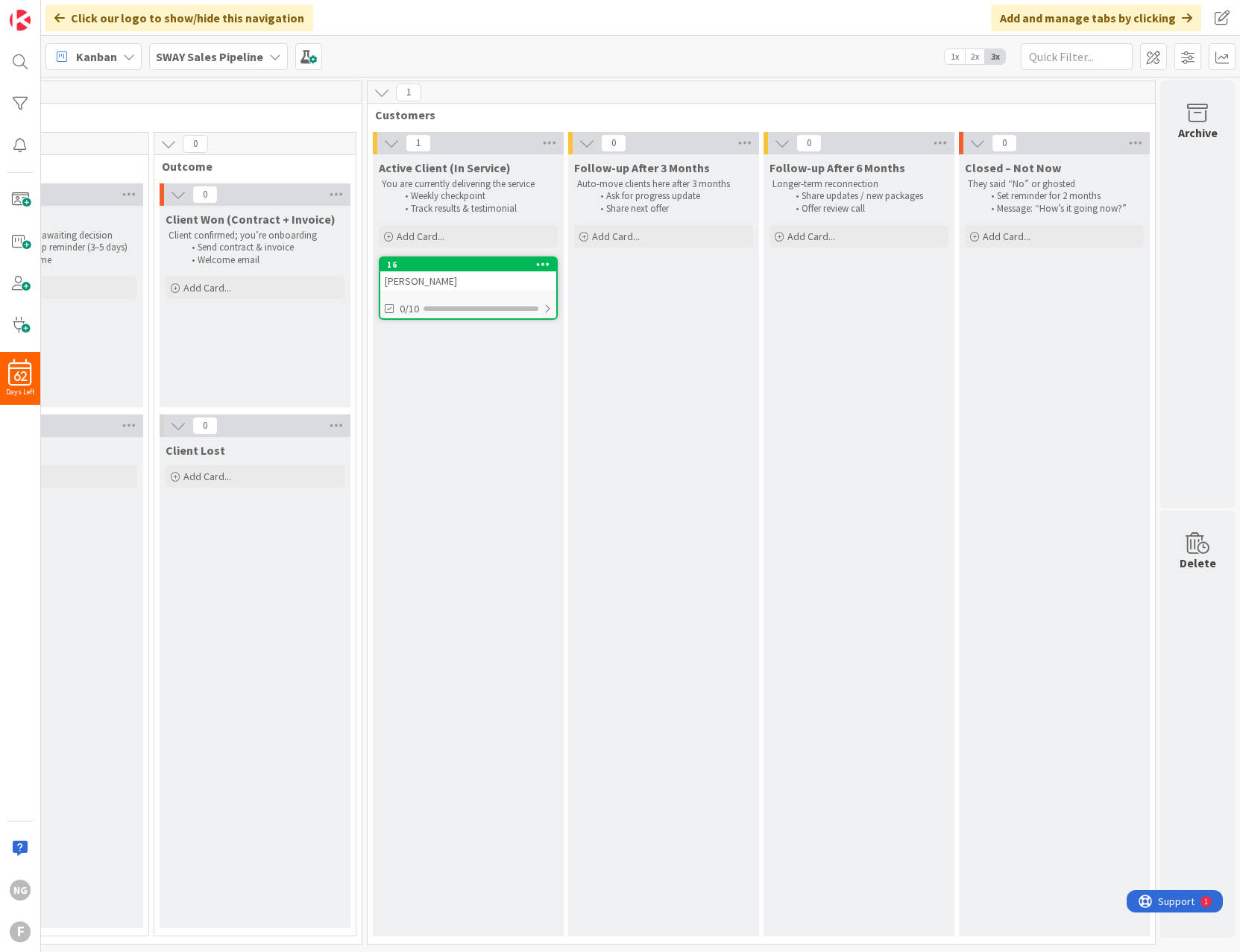
click at [407, 527] on div "Active Client (In Service) You are currently delivering the service Weekly chec…" at bounding box center [468, 545] width 191 height 782
click at [232, 643] on div "Client Lost Add Card..." at bounding box center [255, 683] width 191 height 491
click at [713, 401] on div "Follow-up After 3 Months Auto-move clients here after 3 months Ask for progress…" at bounding box center [663, 545] width 191 height 782
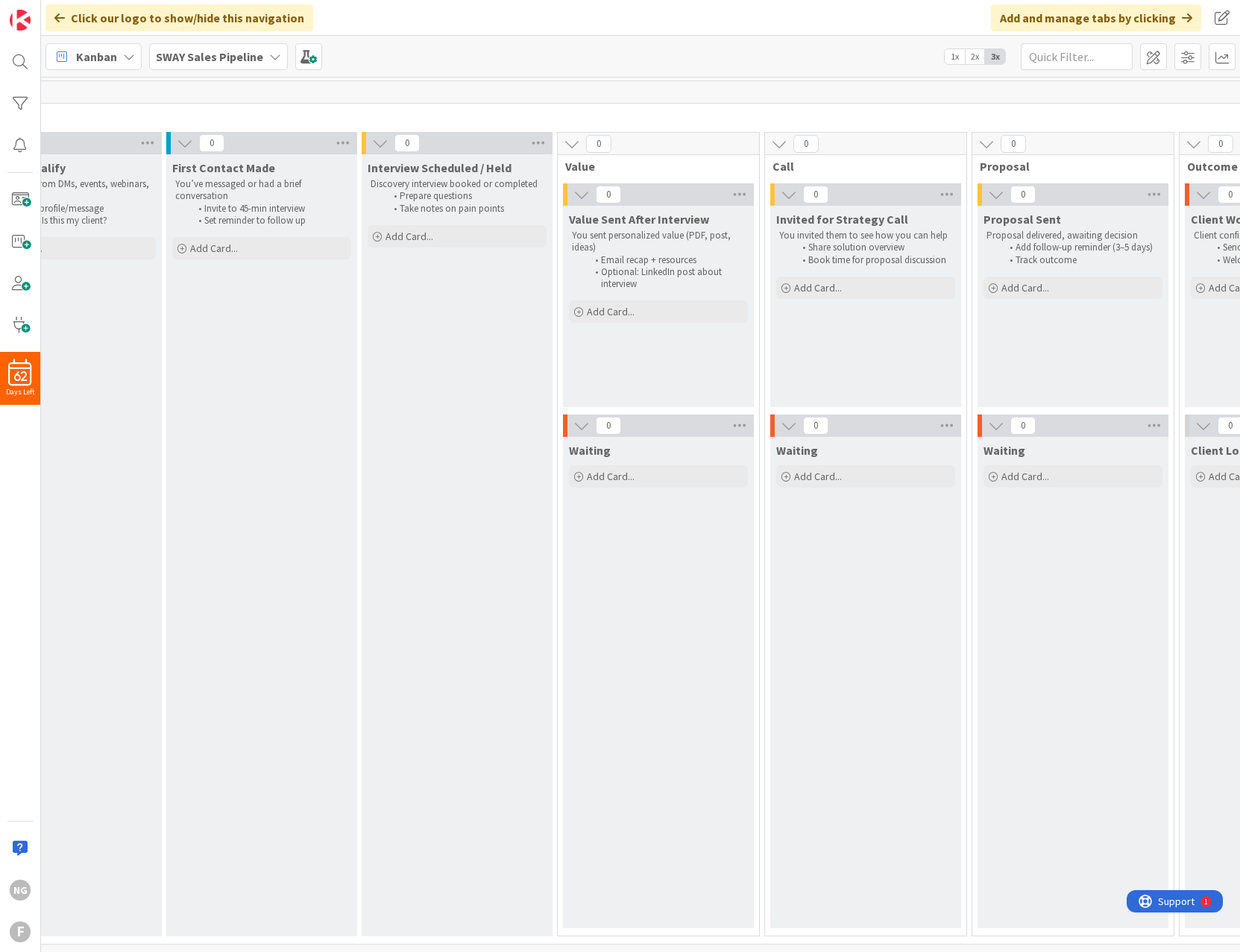
scroll to position [0, 0]
